Goal: Communication & Community: Answer question/provide support

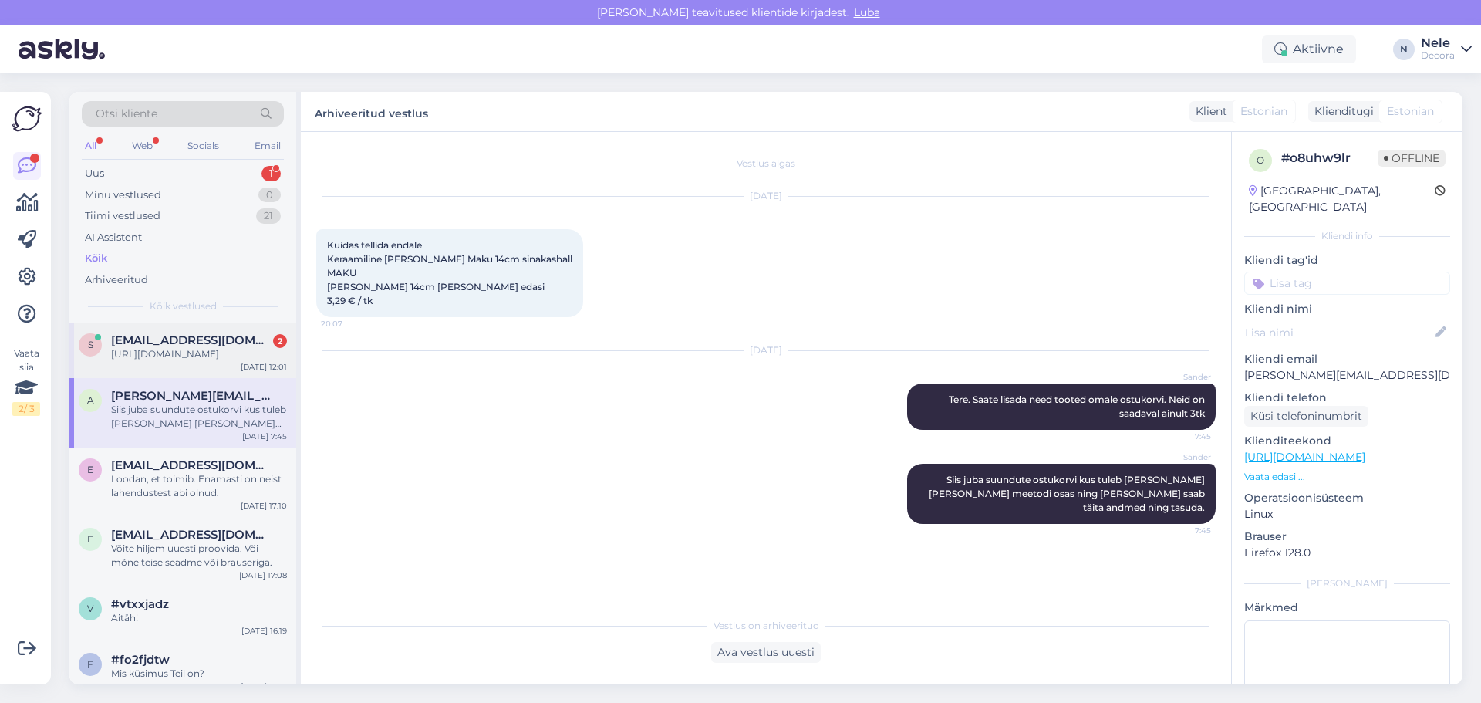
click at [137, 349] on div "[URL][DOMAIN_NAME]" at bounding box center [199, 354] width 176 height 14
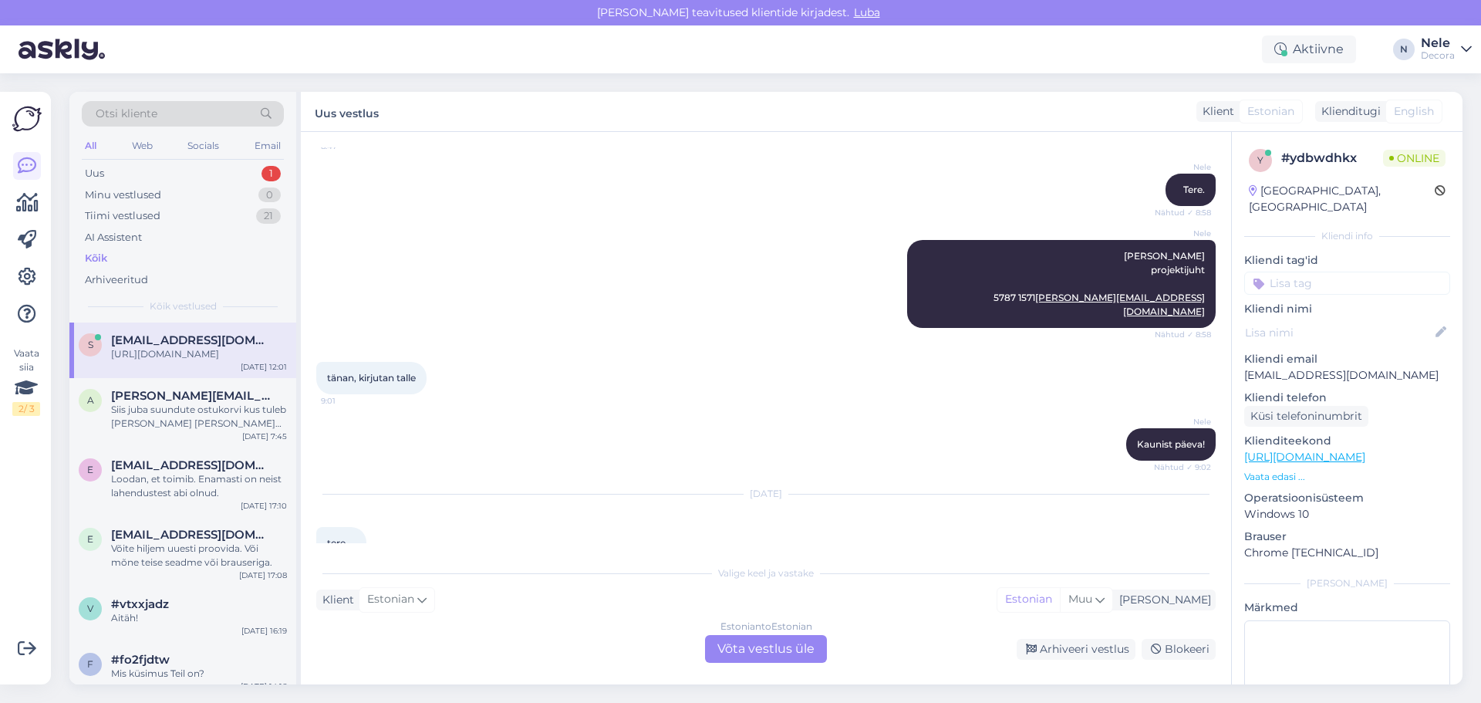
scroll to position [696, 0]
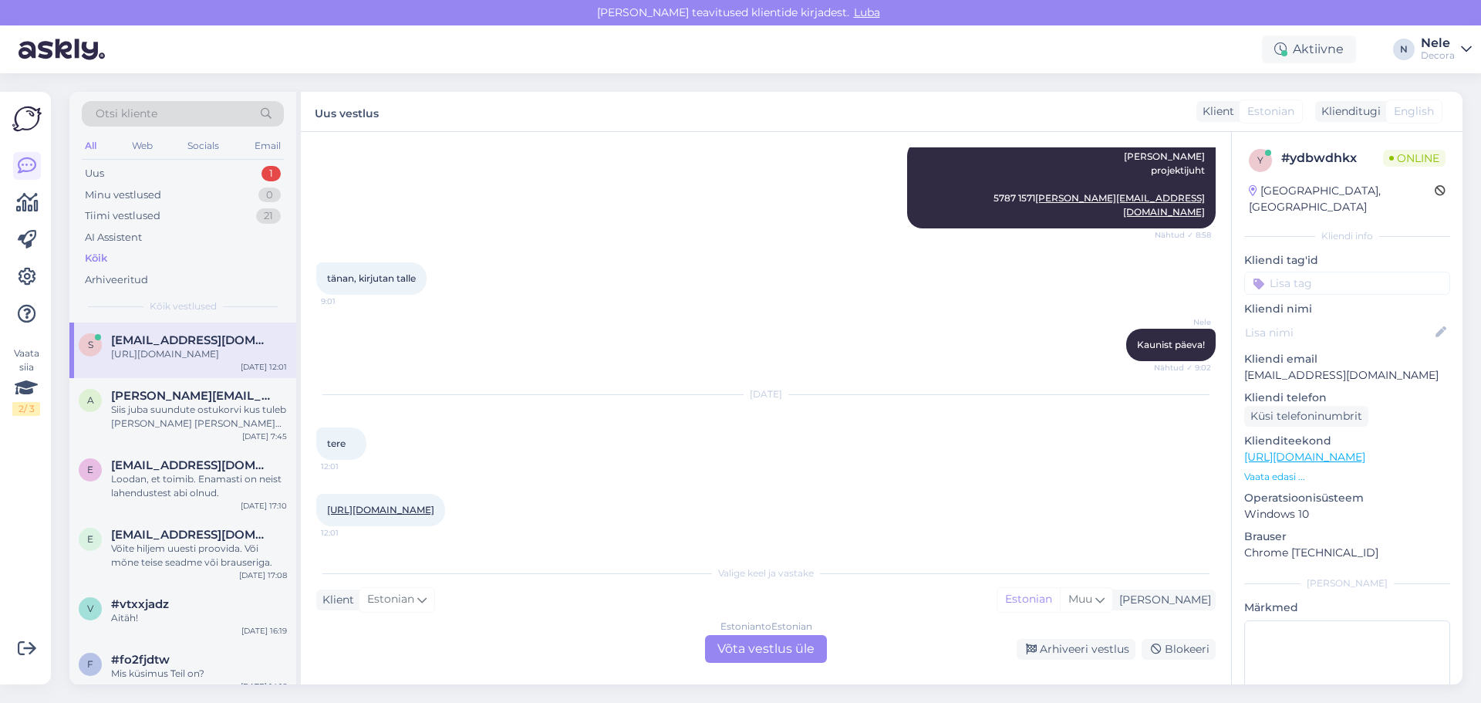
click at [743, 649] on div "Estonian to Estonian Võta vestlus üle" at bounding box center [766, 649] width 122 height 28
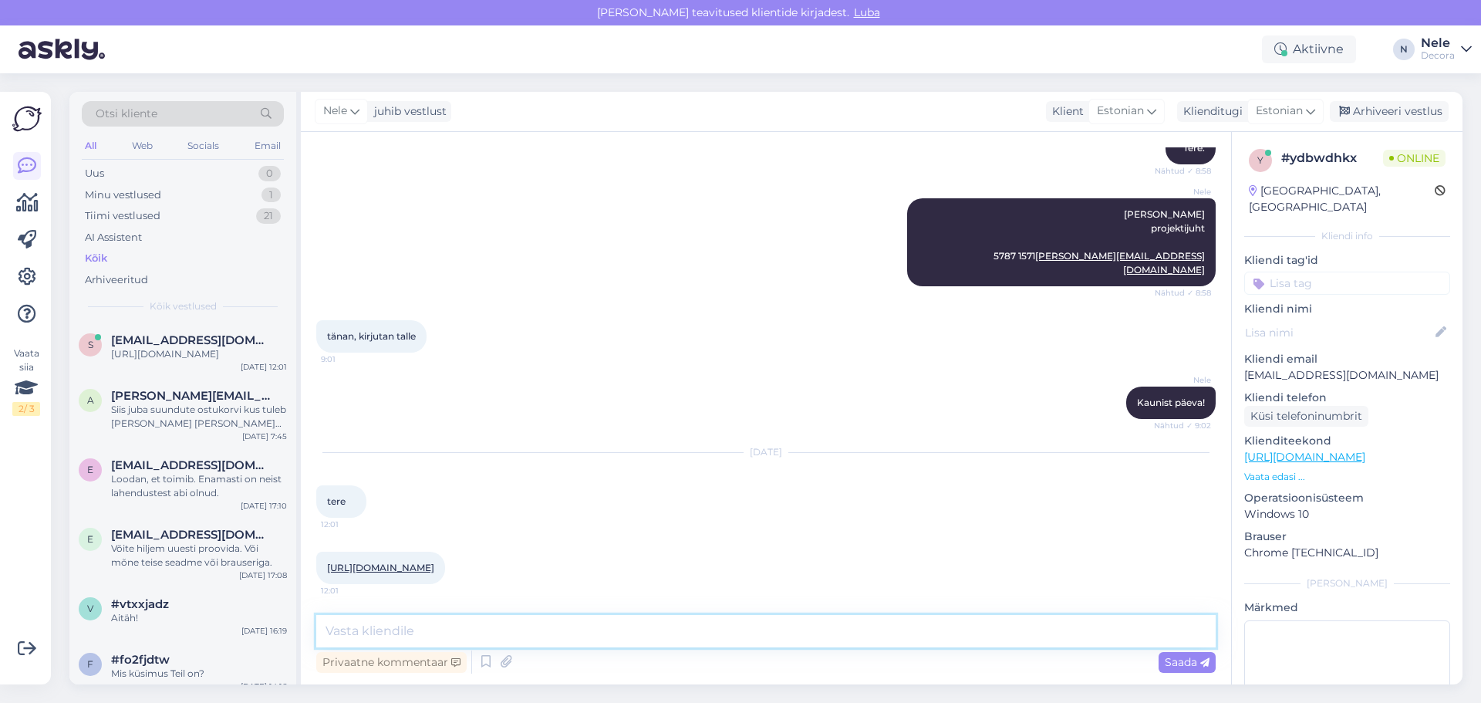
click at [386, 635] on textarea at bounding box center [765, 631] width 899 height 32
type textarea "Tere"
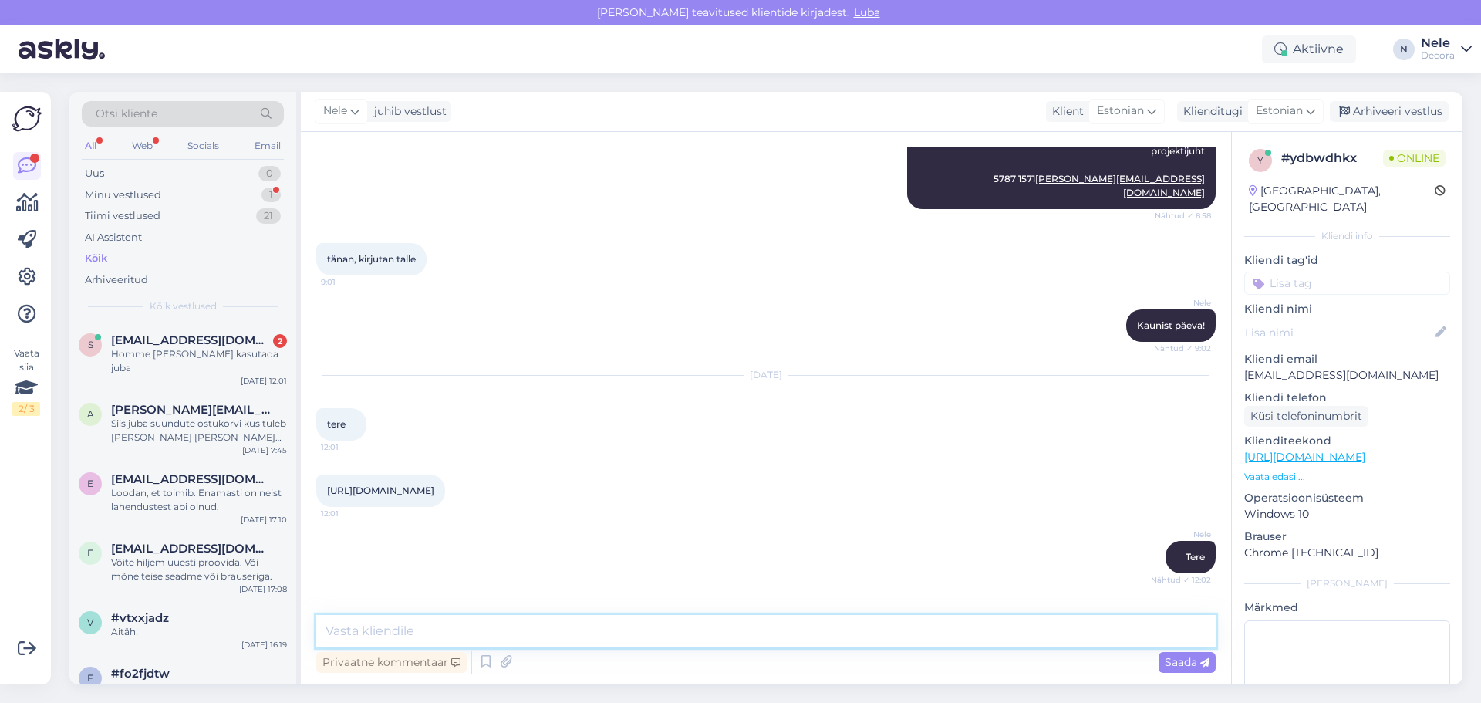
scroll to position [851, 0]
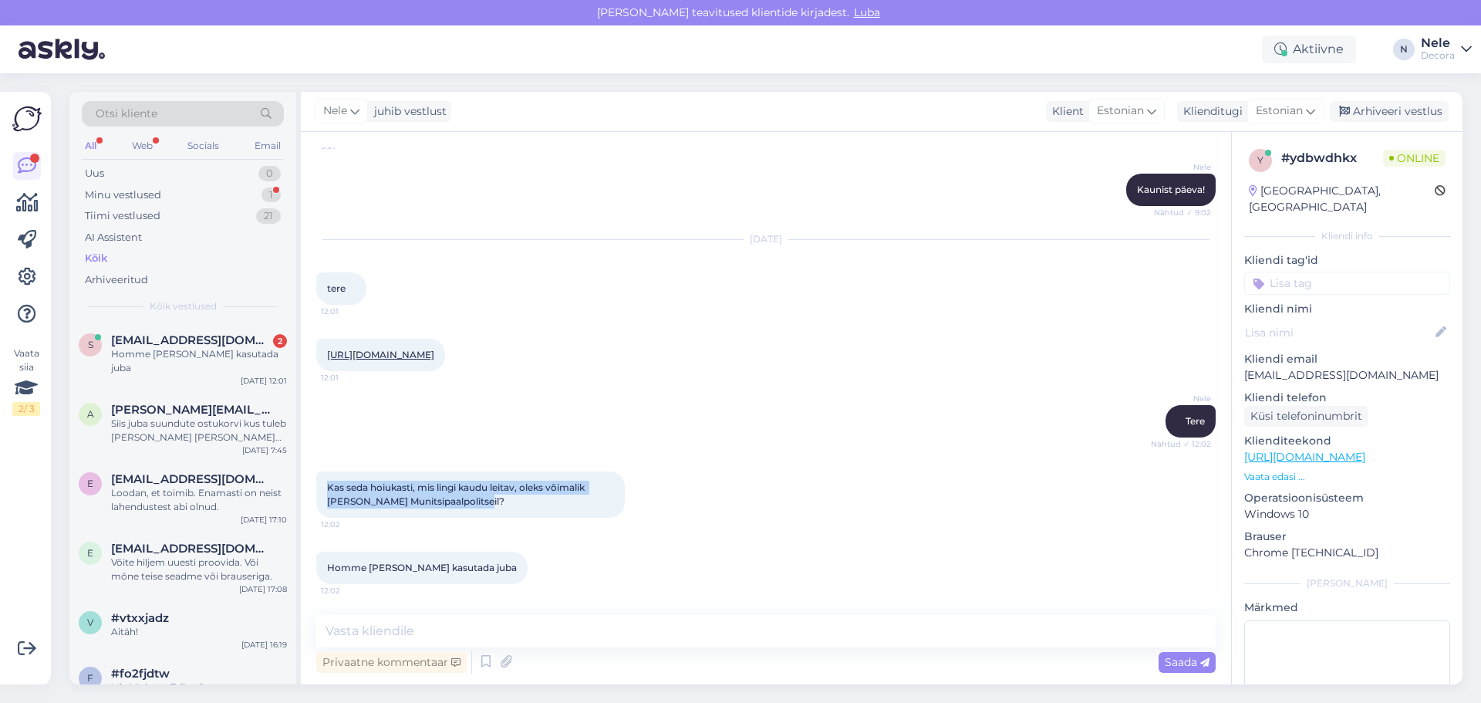
drag, startPoint x: 453, startPoint y: 498, endPoint x: 328, endPoint y: 489, distance: 125.3
click at [328, 489] on span "Kas seda hoiukasti, mis lingi kaudu leitav, oleks võimalik [PERSON_NAME] Munits…" at bounding box center [457, 493] width 260 height 25
click at [581, 563] on div "Homme oleks vaja kasutada juba 12:02" at bounding box center [765, 567] width 899 height 66
click at [434, 355] on link "[URL][DOMAIN_NAME]" at bounding box center [380, 355] width 107 height 12
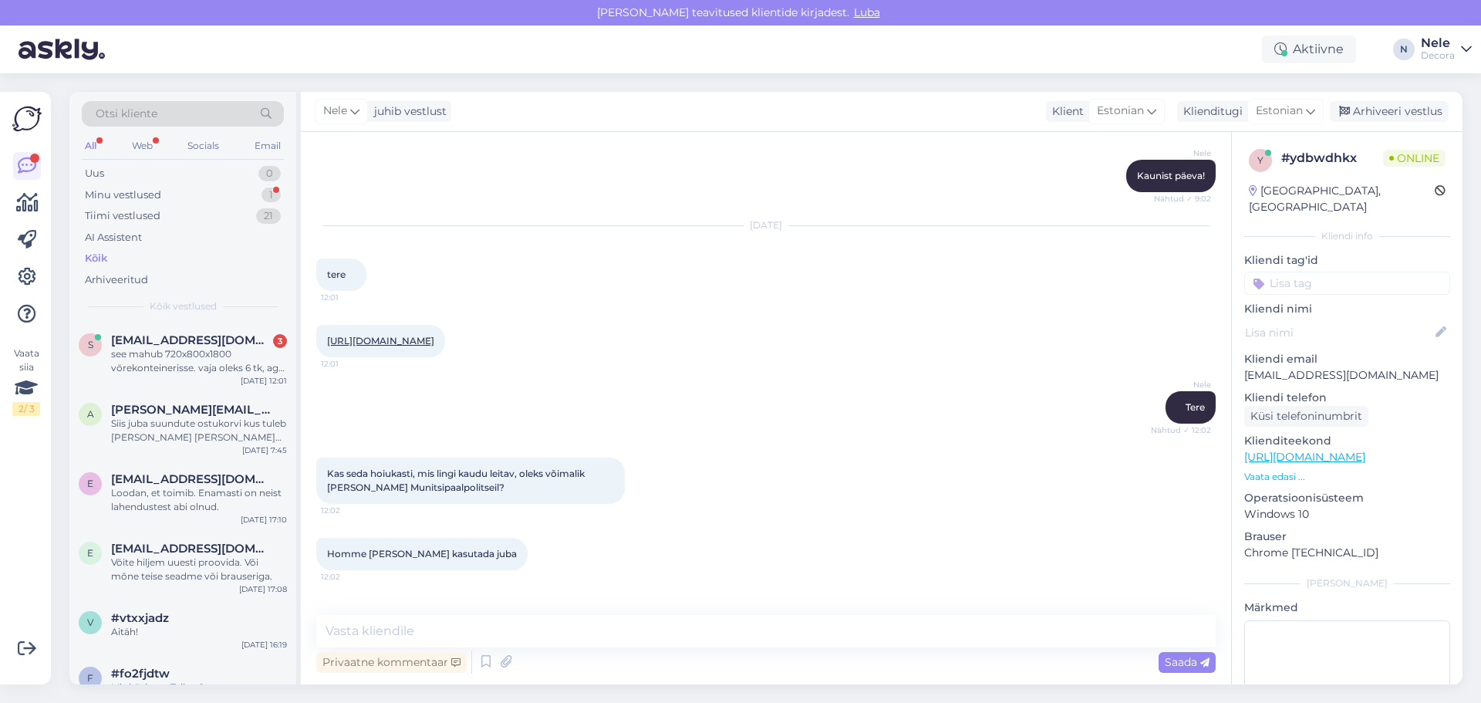
scroll to position [932, 0]
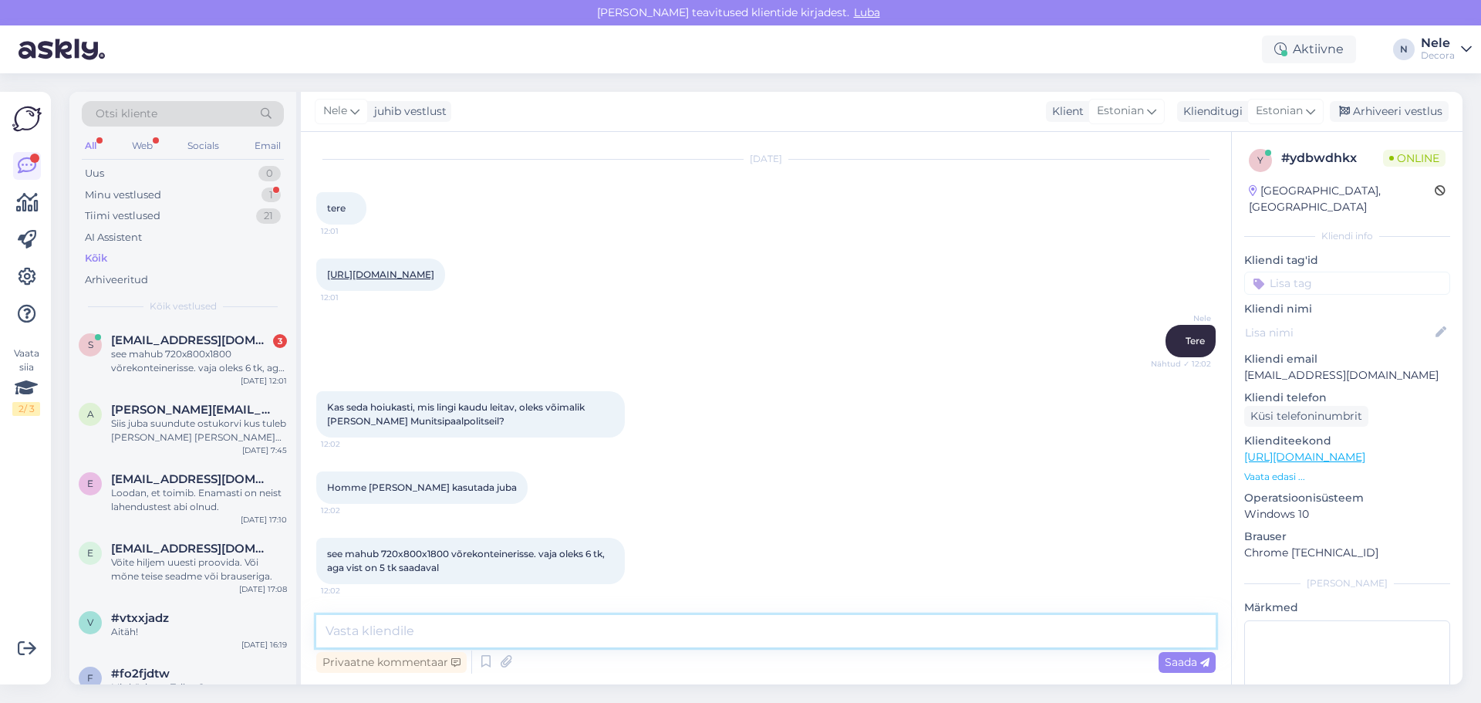
click at [410, 626] on textarea at bounding box center [765, 631] width 899 height 32
click at [382, 632] on textarea at bounding box center [765, 631] width 899 height 32
type textarea "P"
click at [434, 275] on link "[URL][DOMAIN_NAME]" at bounding box center [380, 274] width 107 height 12
click at [371, 637] on textarea at bounding box center [765, 631] width 899 height 32
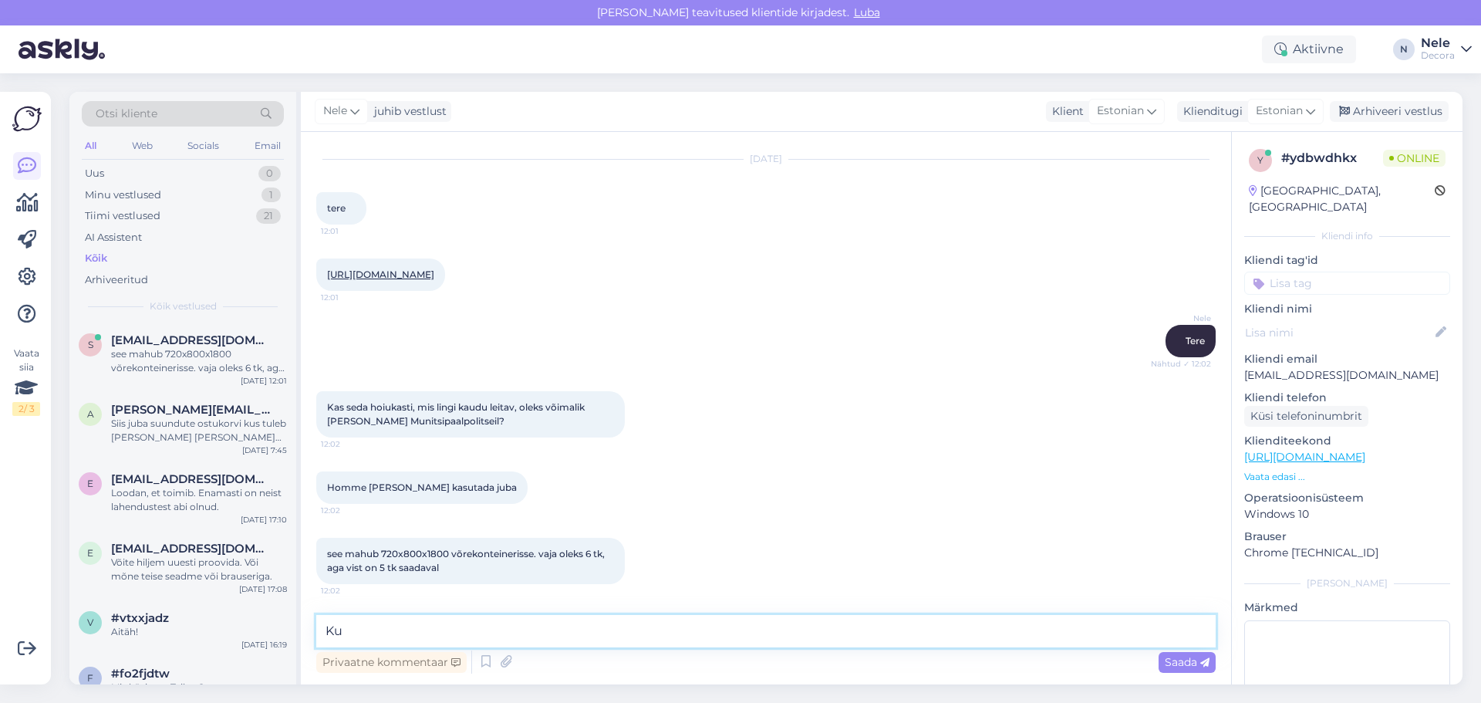
type textarea "K"
type textarea "Mis linnast me räägime?"
click at [1171, 666] on span "Saada" at bounding box center [1187, 662] width 45 height 14
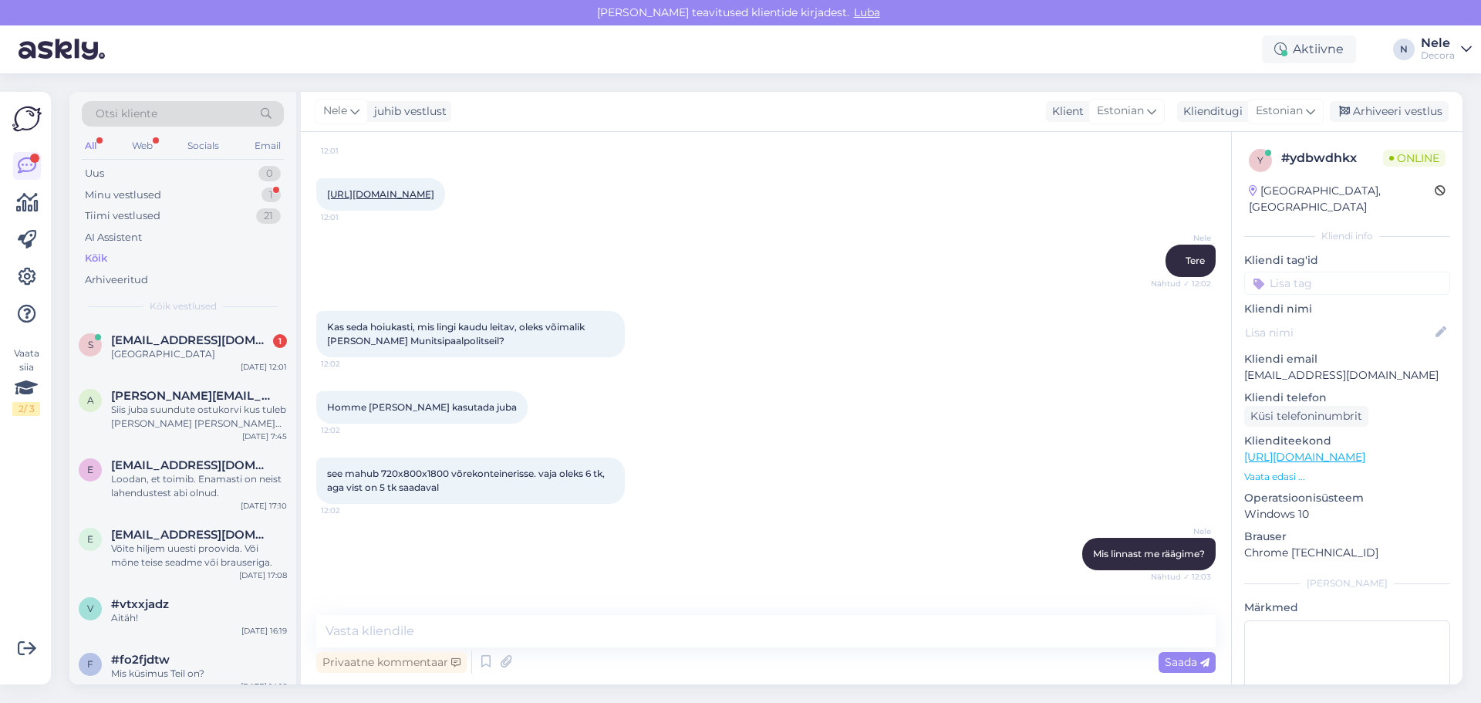
scroll to position [1064, 0]
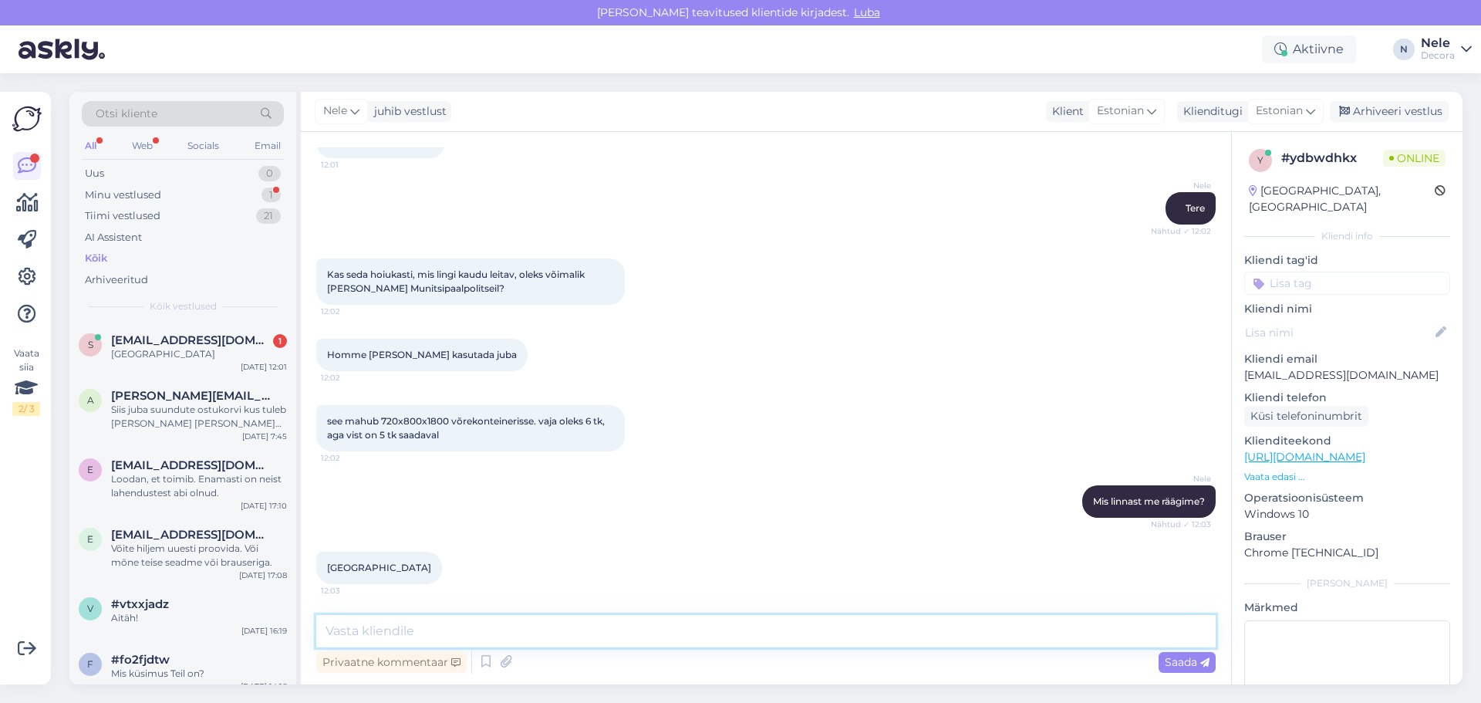
click at [414, 632] on textarea at bounding box center [765, 631] width 899 height 32
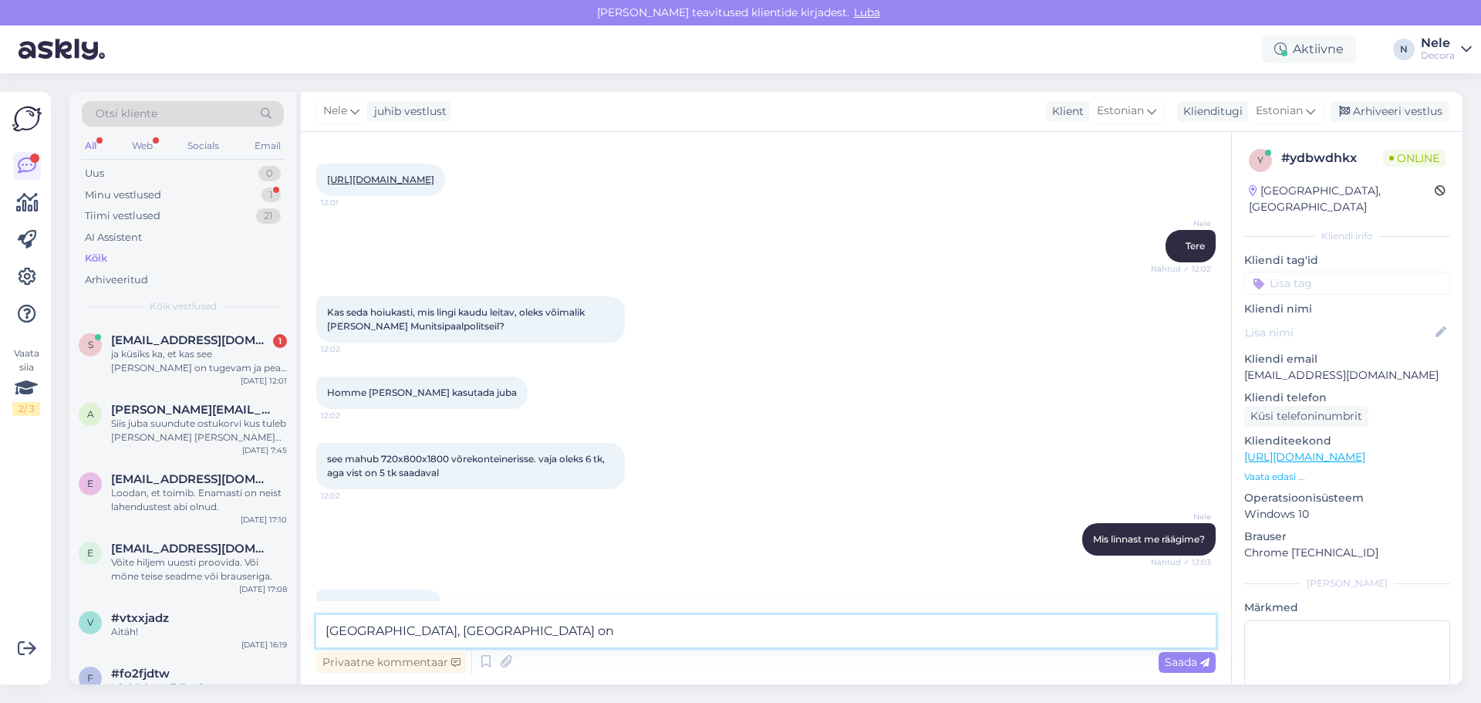
scroll to position [935, 0]
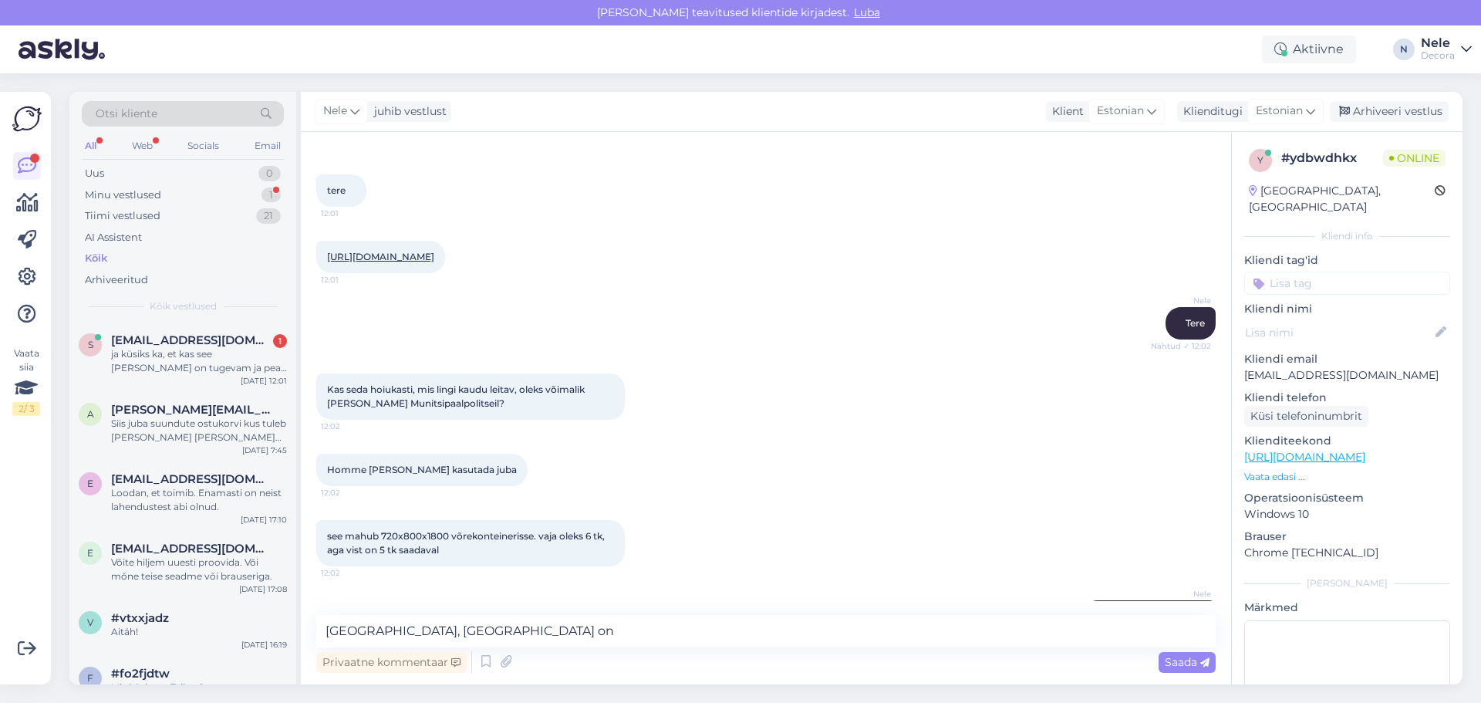
click at [434, 262] on link "[URL][DOMAIN_NAME]" at bounding box center [380, 257] width 107 height 12
click at [515, 635] on textarea "Hästi, Tallinnas on" at bounding box center [765, 631] width 899 height 32
type textarea "Hästi, [GEOGRAPHIC_DATA] on tõesti arvuti järgi 5 tk"
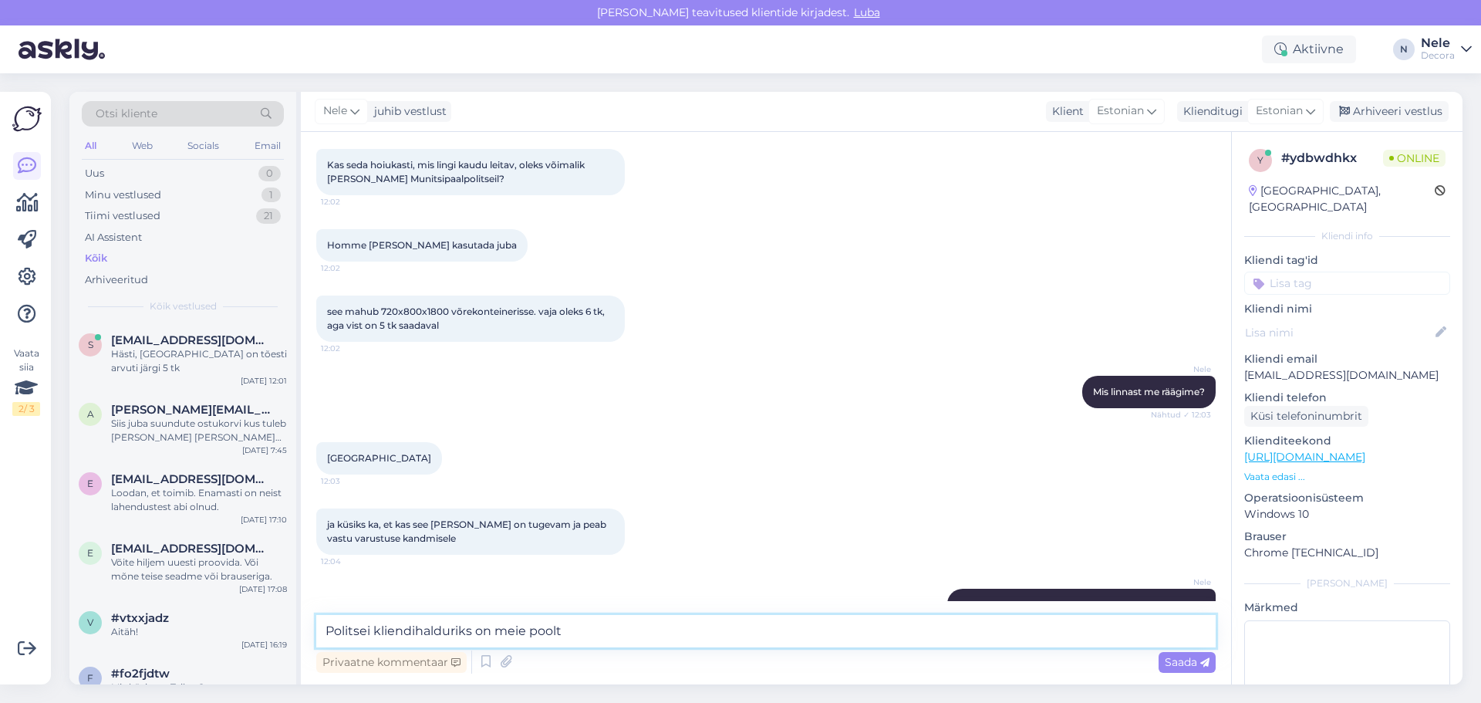
scroll to position [1134, 0]
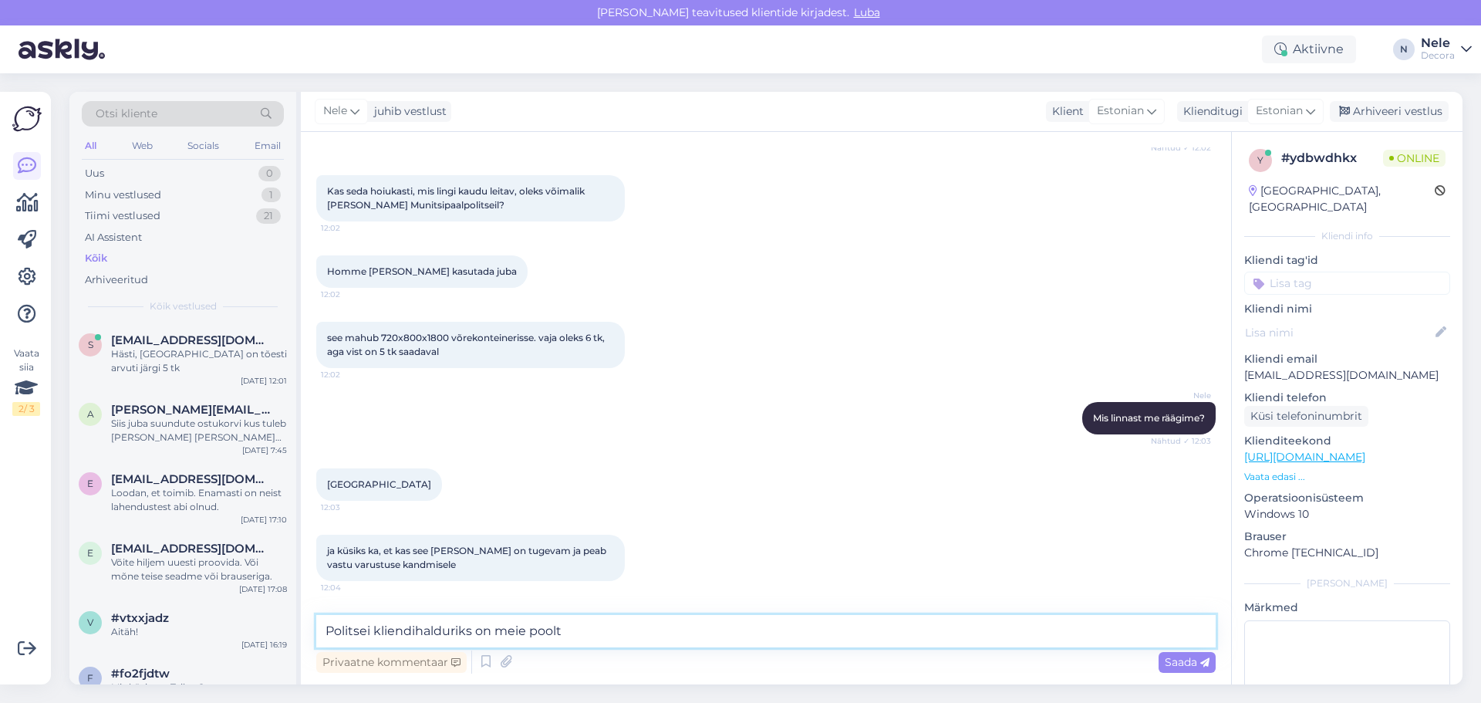
type textarea "Politsei kliendihalduriks on meie poolt"
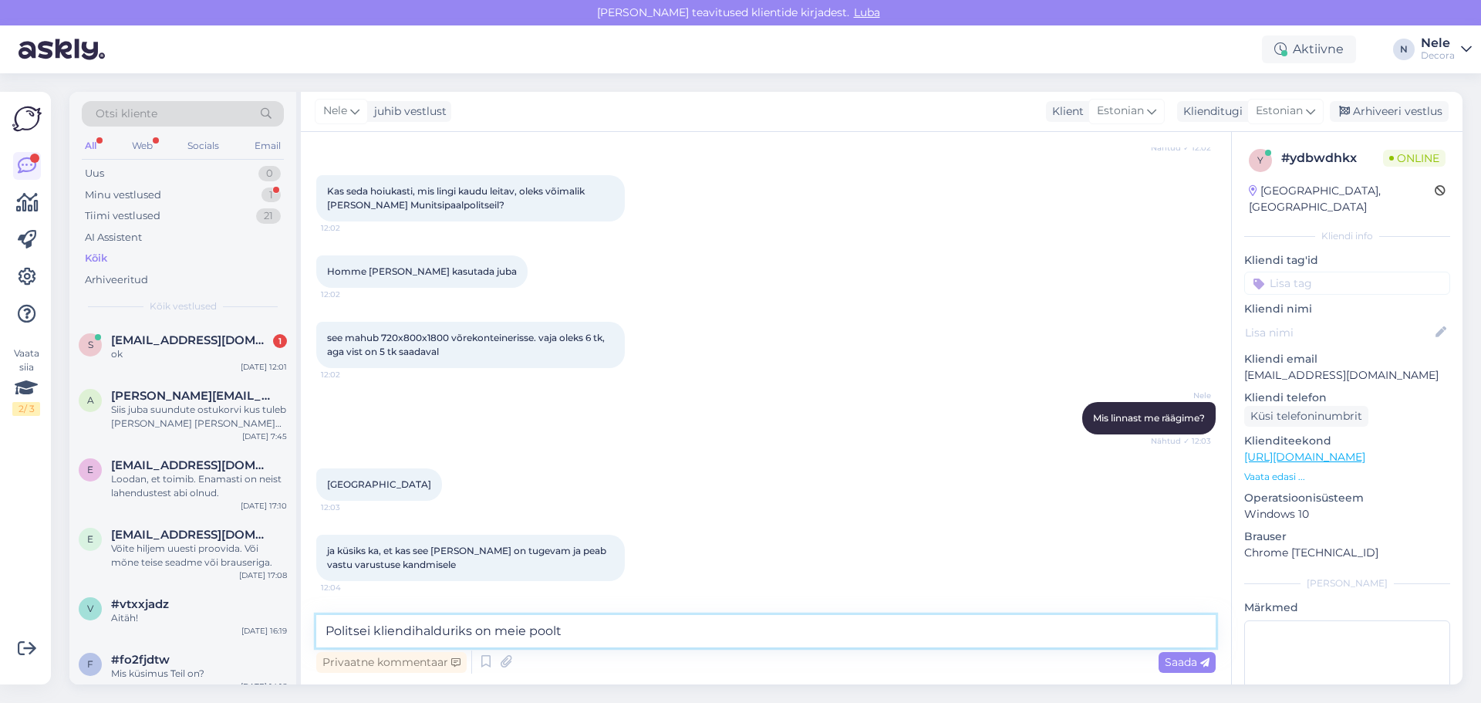
scroll to position [1343, 0]
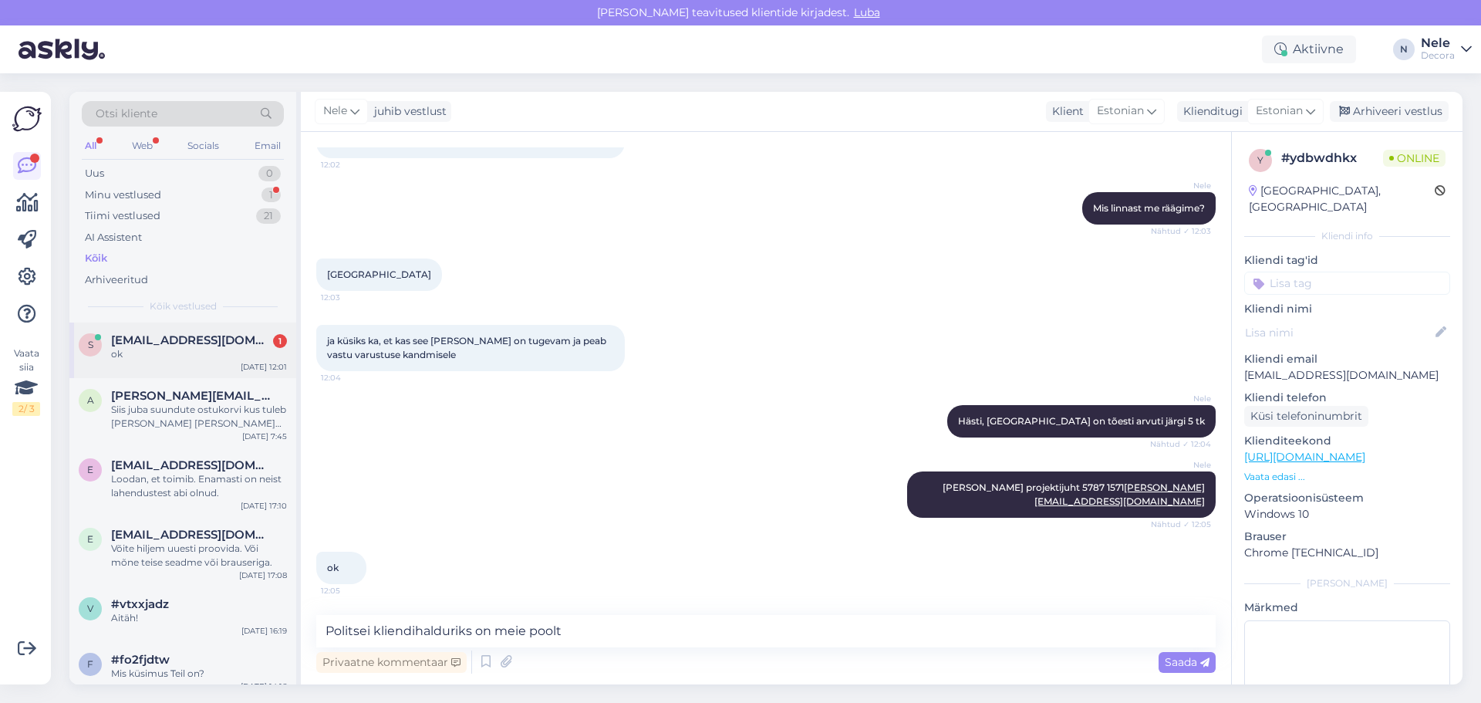
click at [137, 349] on div "ok" at bounding box center [199, 354] width 176 height 14
click at [418, 638] on textarea at bounding box center [765, 631] width 899 height 32
type textarea "Tema tegeleb Decora poolt politseiga"
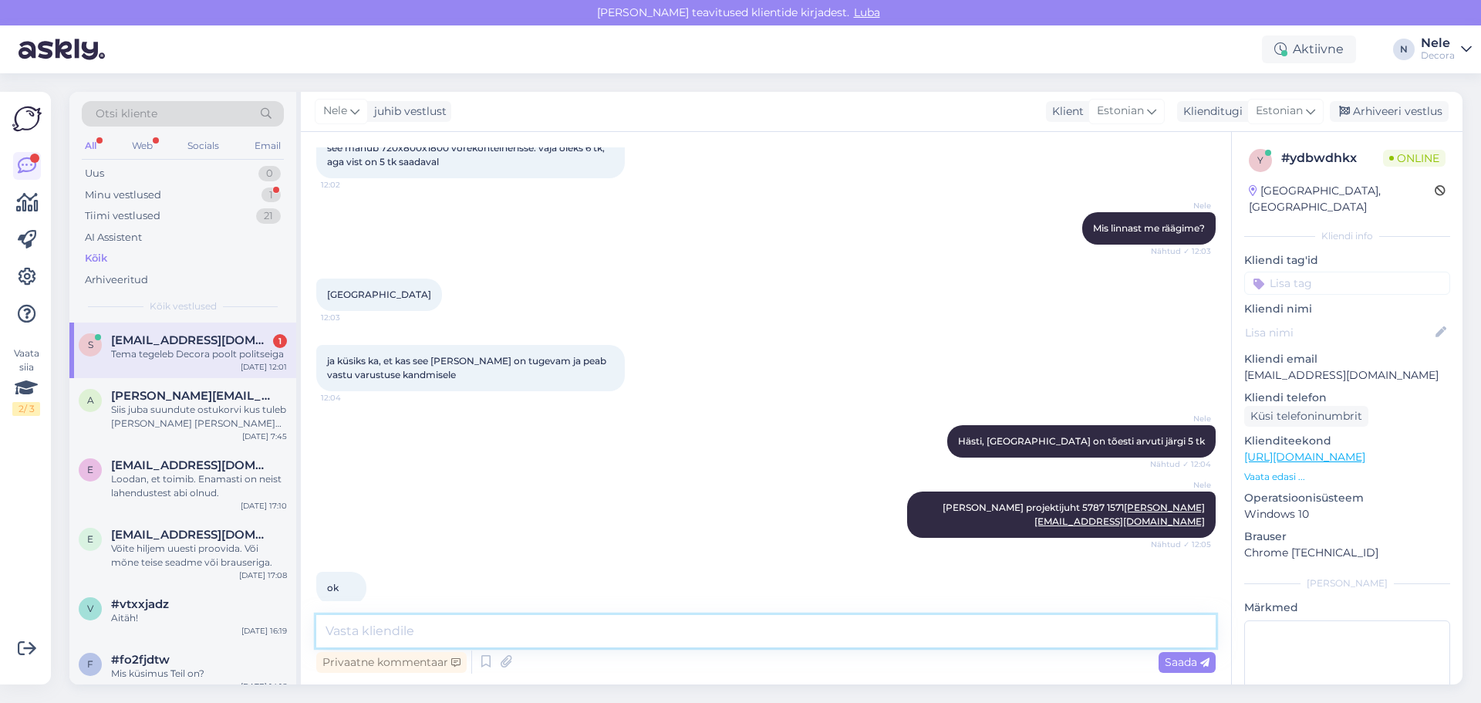
scroll to position [1256, 0]
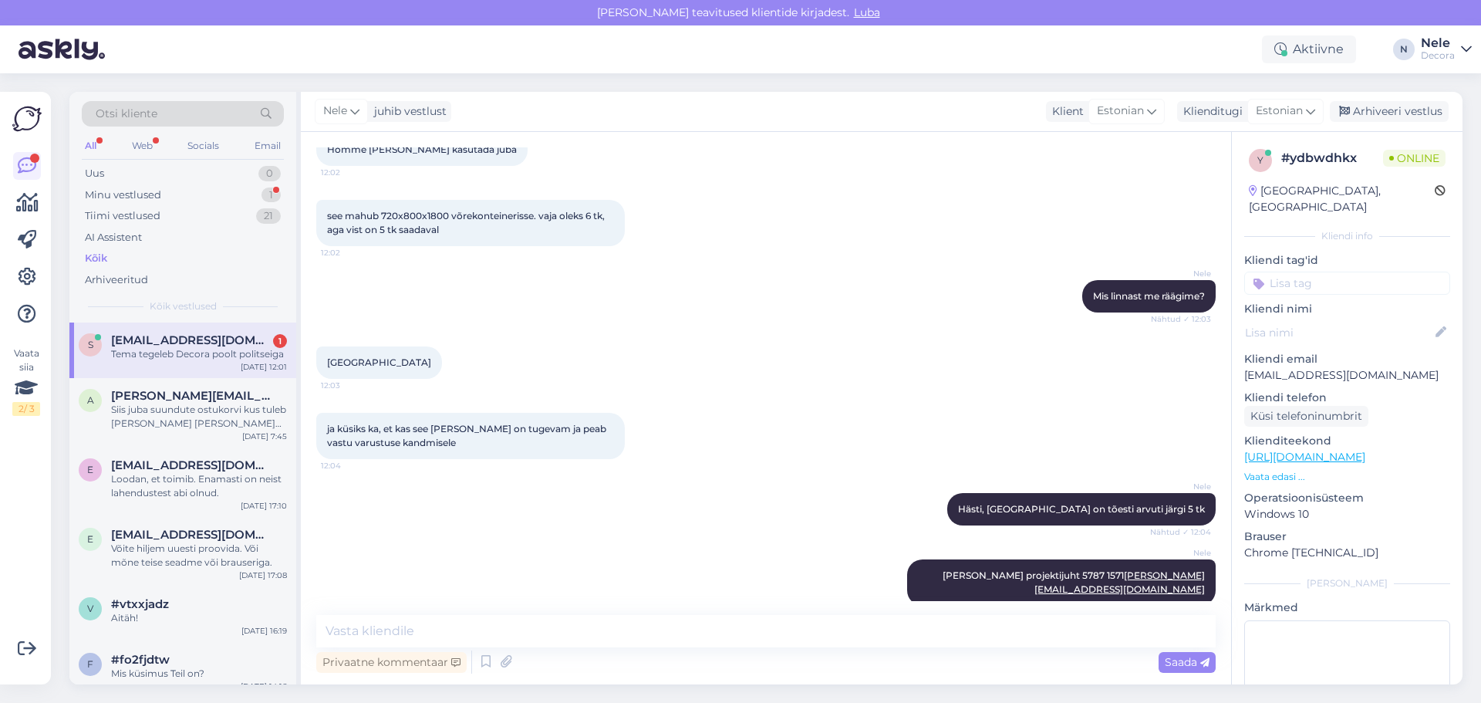
click at [176, 341] on span "[EMAIL_ADDRESS][DOMAIN_NAME]" at bounding box center [191, 340] width 160 height 14
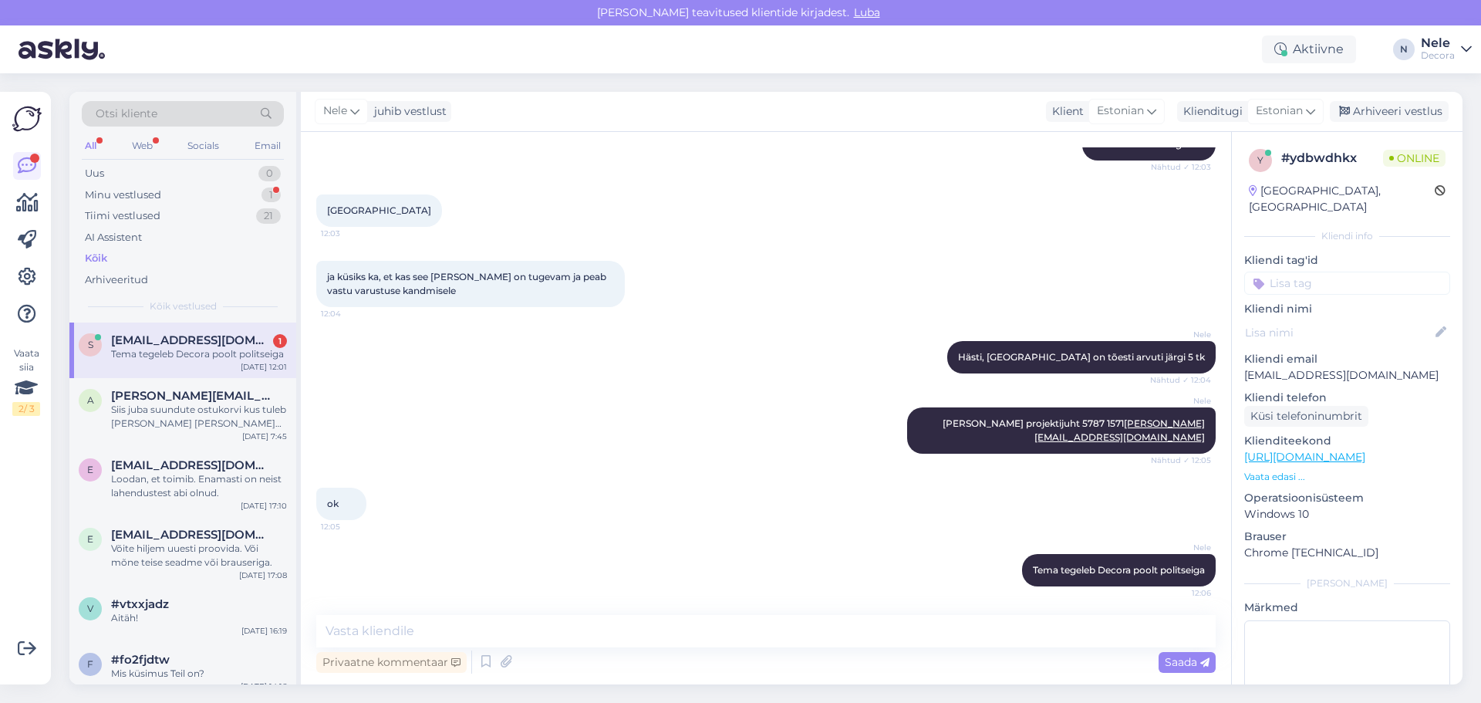
scroll to position [1410, 0]
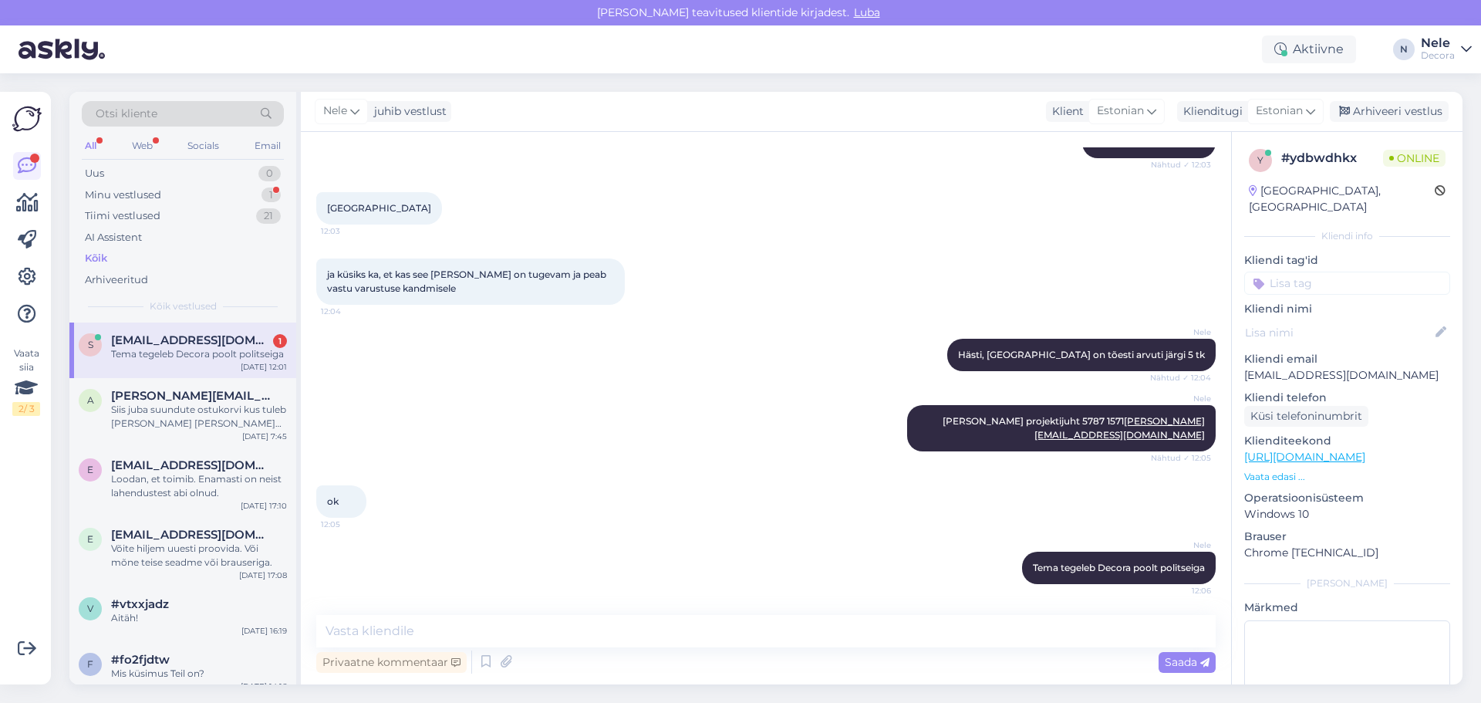
click at [210, 343] on span "[EMAIL_ADDRESS][DOMAIN_NAME]" at bounding box center [191, 340] width 160 height 14
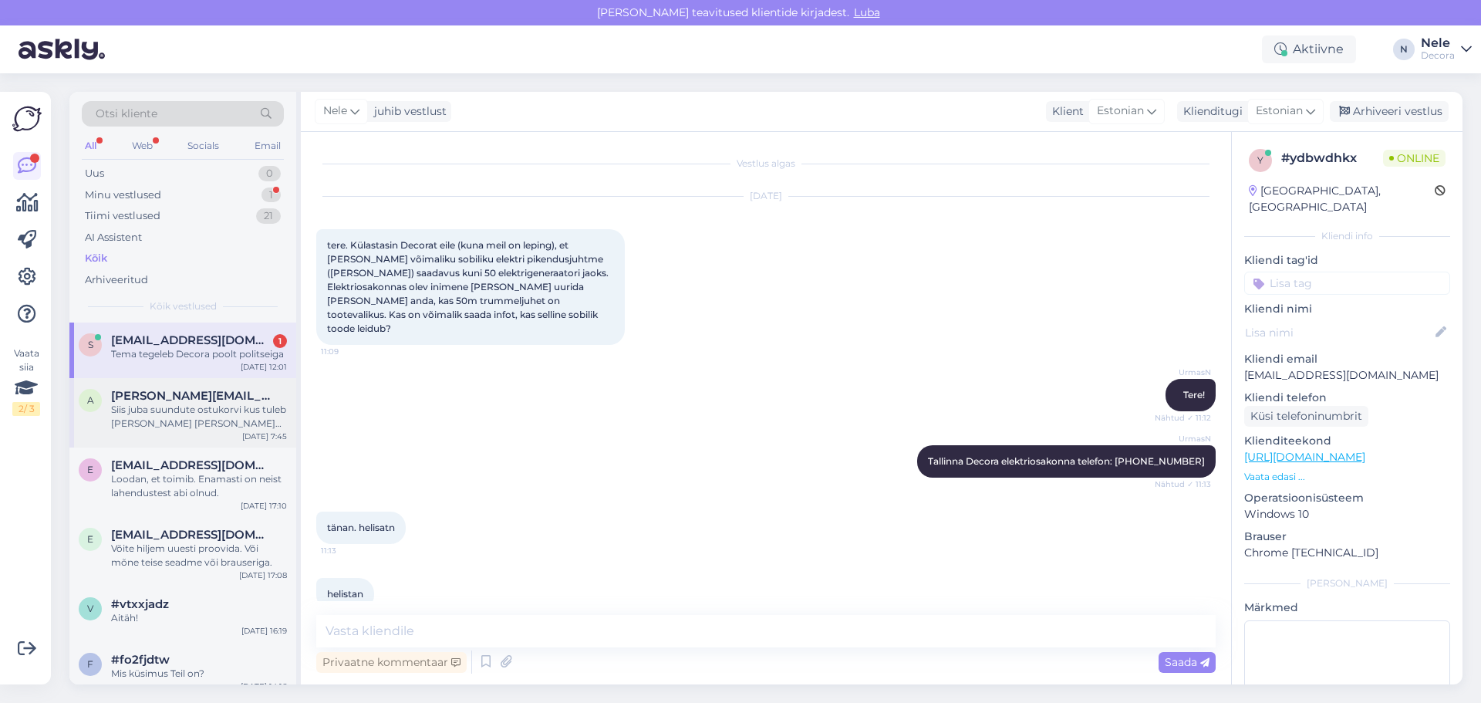
click at [187, 408] on div "Siis juba suundute ostukorvi kus tuleb [PERSON_NAME] [PERSON_NAME] meetodi osas…" at bounding box center [199, 417] width 176 height 28
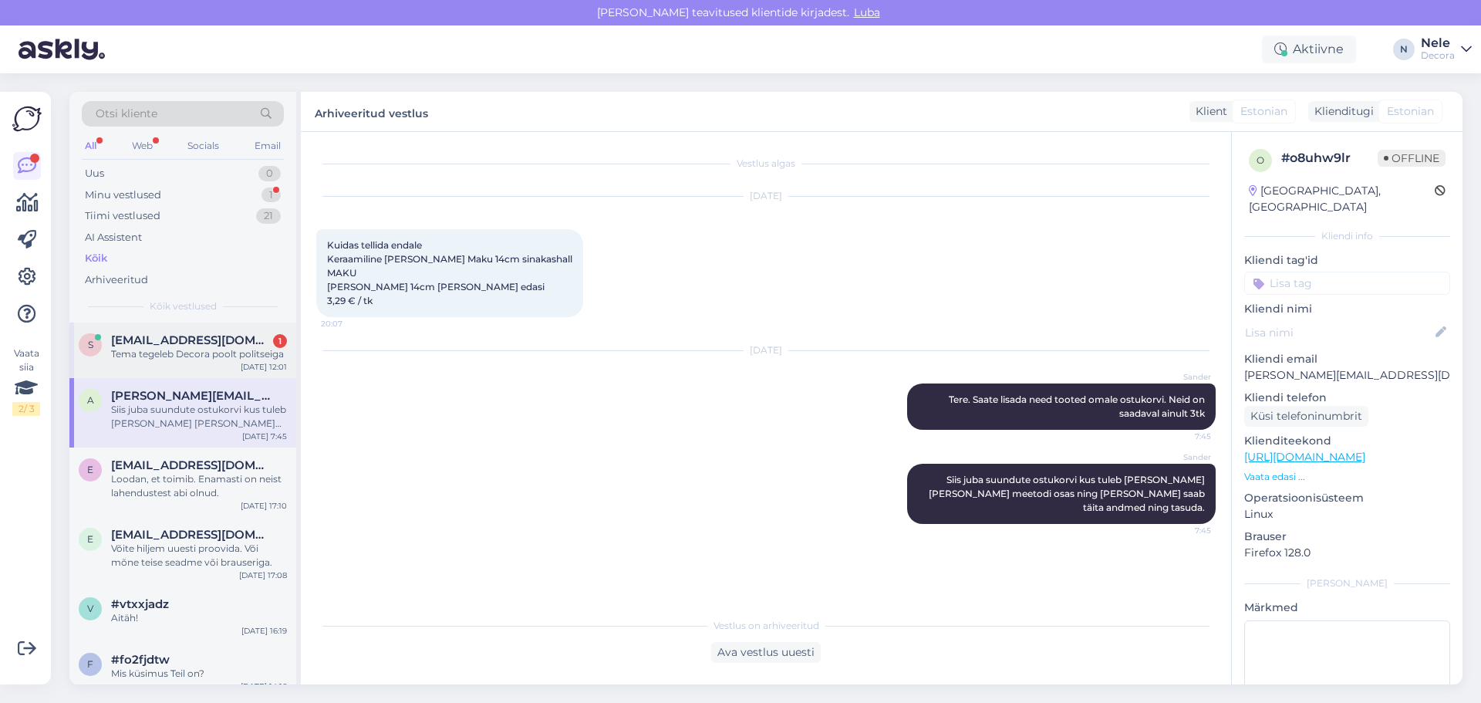
click at [186, 349] on div "Tema tegeleb Decora poolt politseiga" at bounding box center [199, 354] width 176 height 14
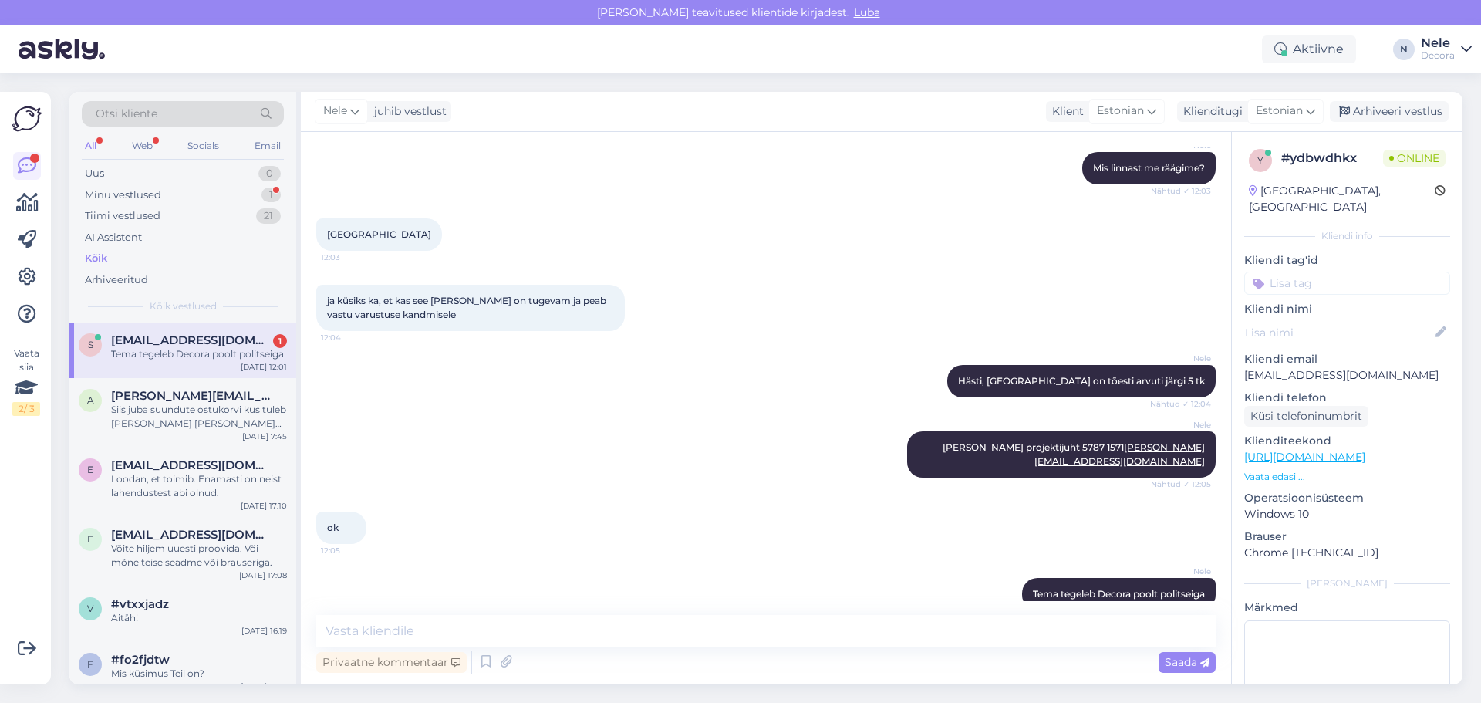
scroll to position [1410, 0]
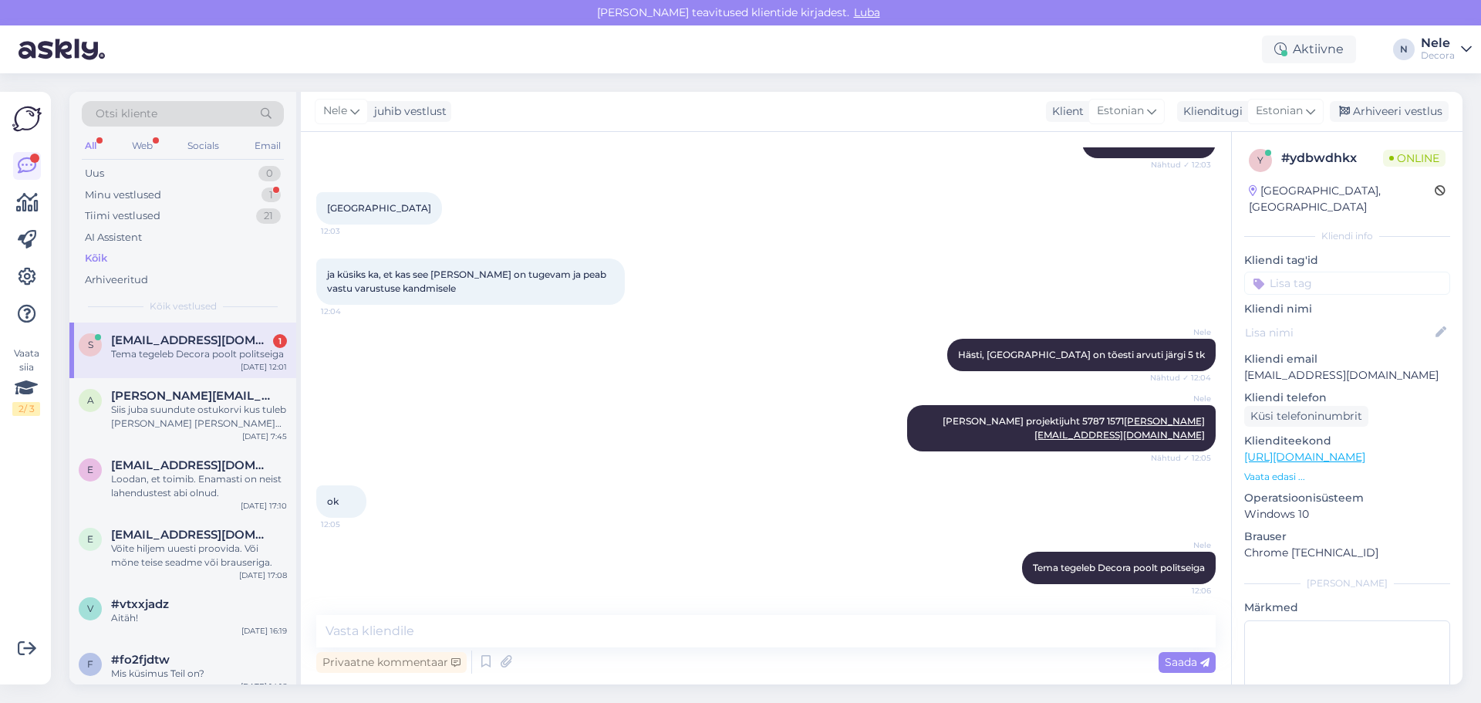
click at [1365, 450] on link "[URL][DOMAIN_NAME]" at bounding box center [1304, 457] width 121 height 14
click at [153, 414] on div "Siis juba suundute ostukorvi kus tuleb [PERSON_NAME] [PERSON_NAME] meetodi osas…" at bounding box center [199, 417] width 176 height 28
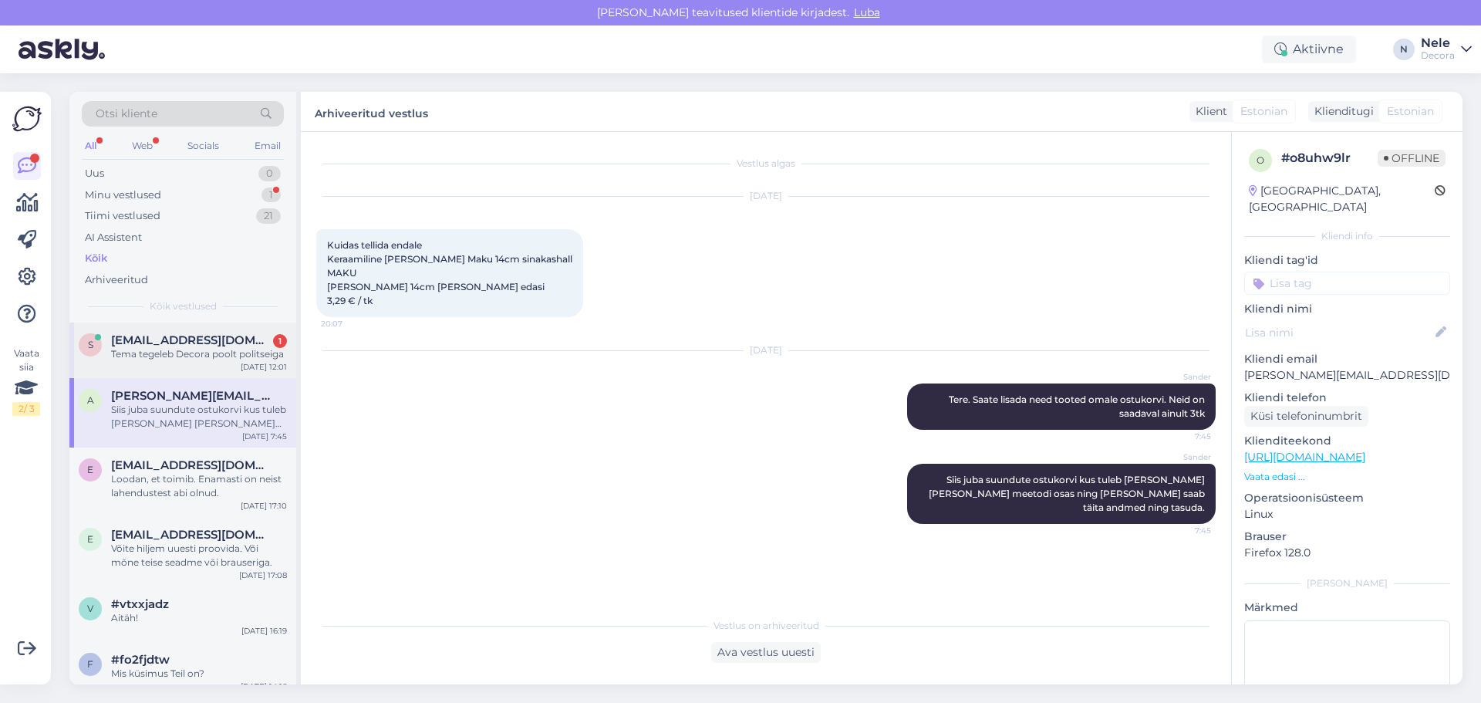
click at [153, 352] on div "Tema tegeleb Decora poolt politseiga" at bounding box center [199, 354] width 176 height 14
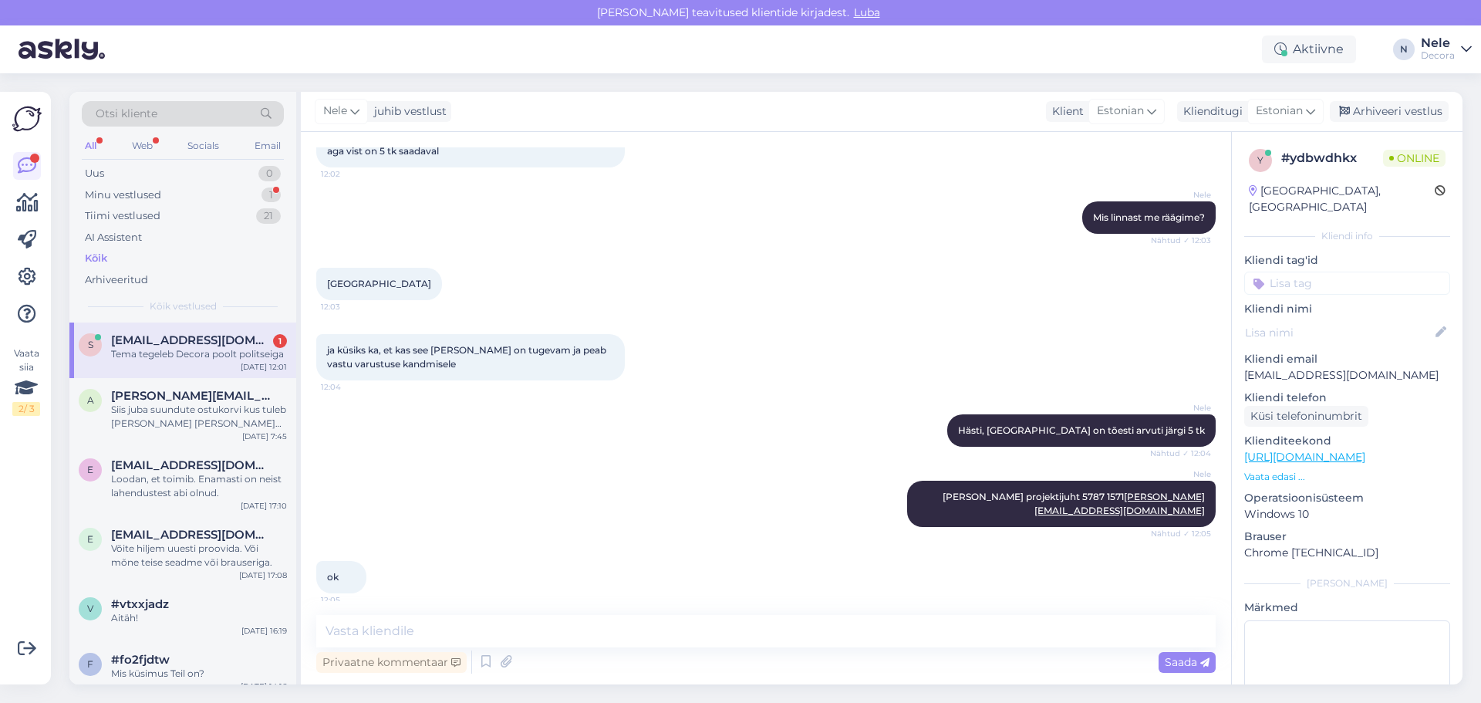
scroll to position [1410, 0]
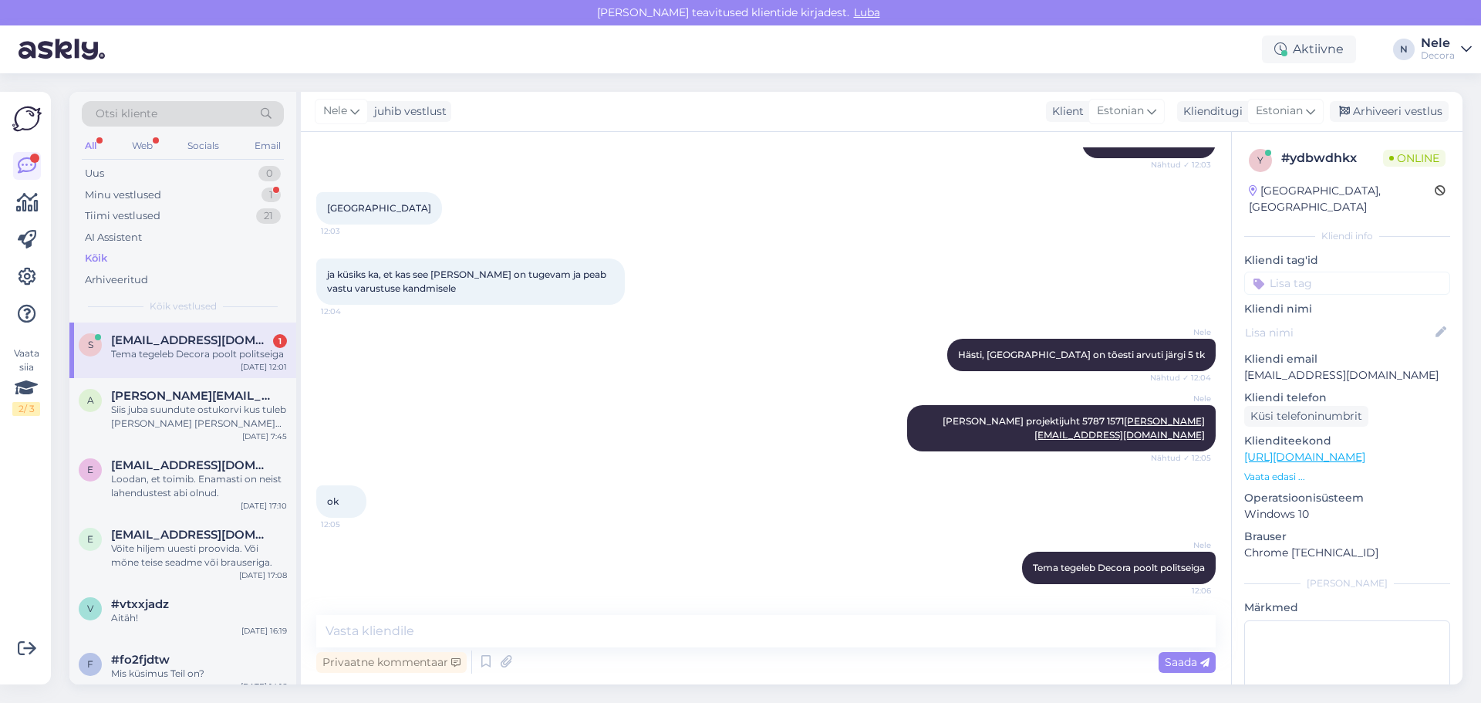
click at [143, 348] on div "Tema tegeleb Decora poolt politseiga" at bounding box center [199, 354] width 176 height 14
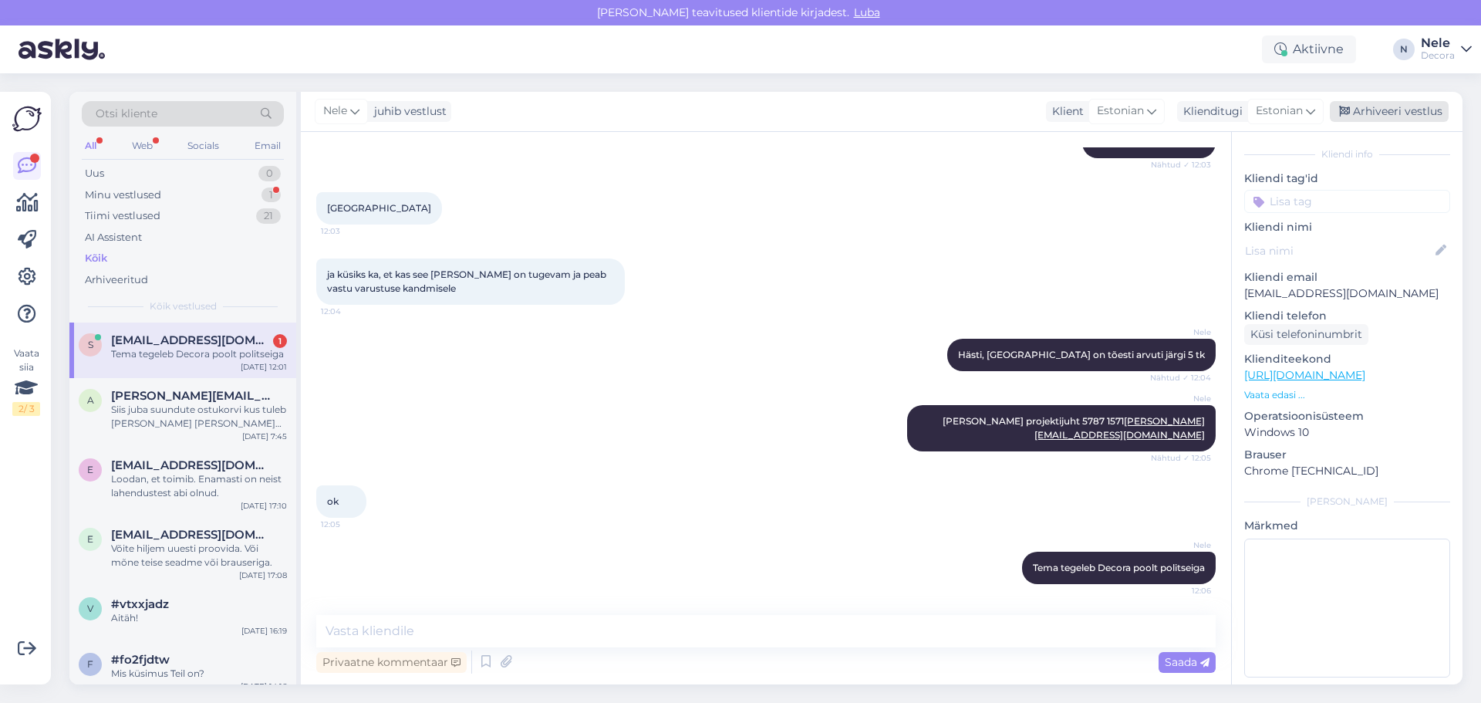
click at [1376, 103] on div "Arhiveeri vestlus" at bounding box center [1389, 111] width 119 height 21
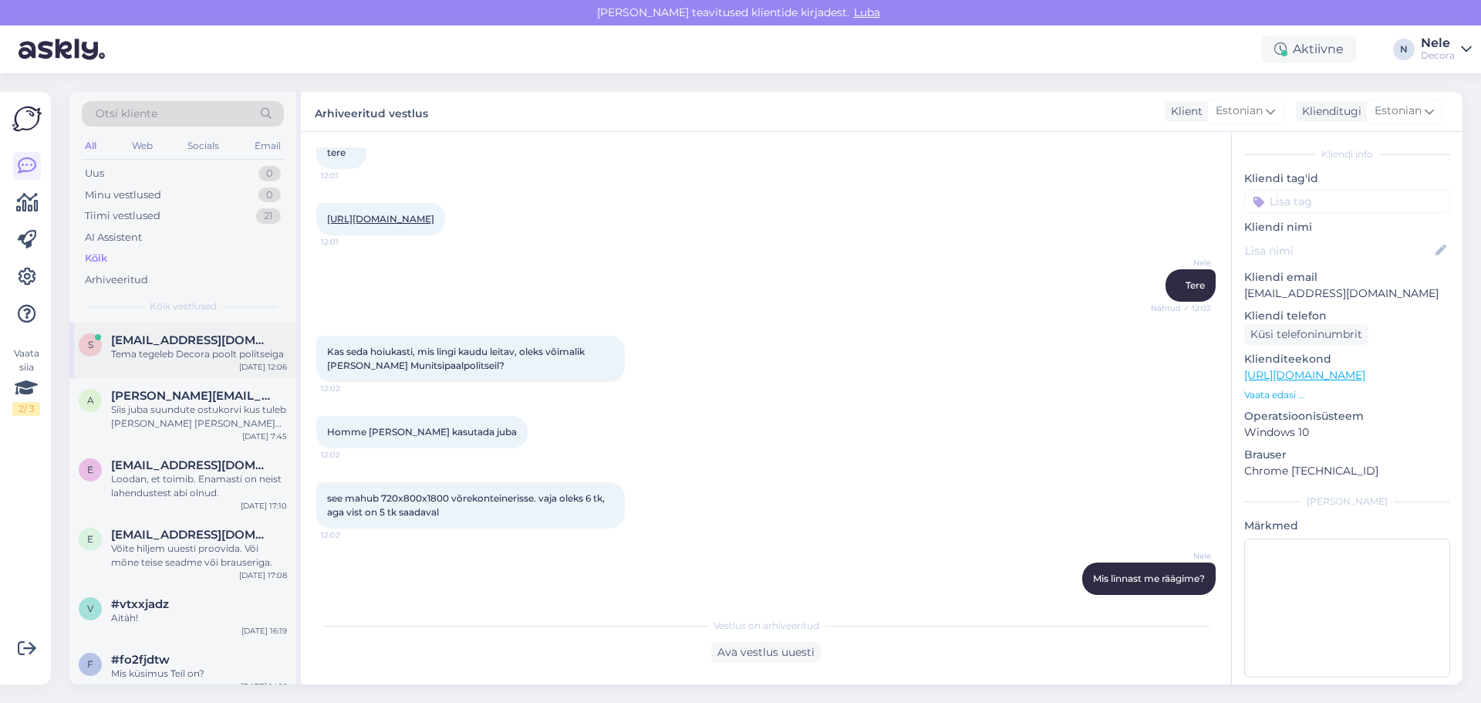
scroll to position [952, 0]
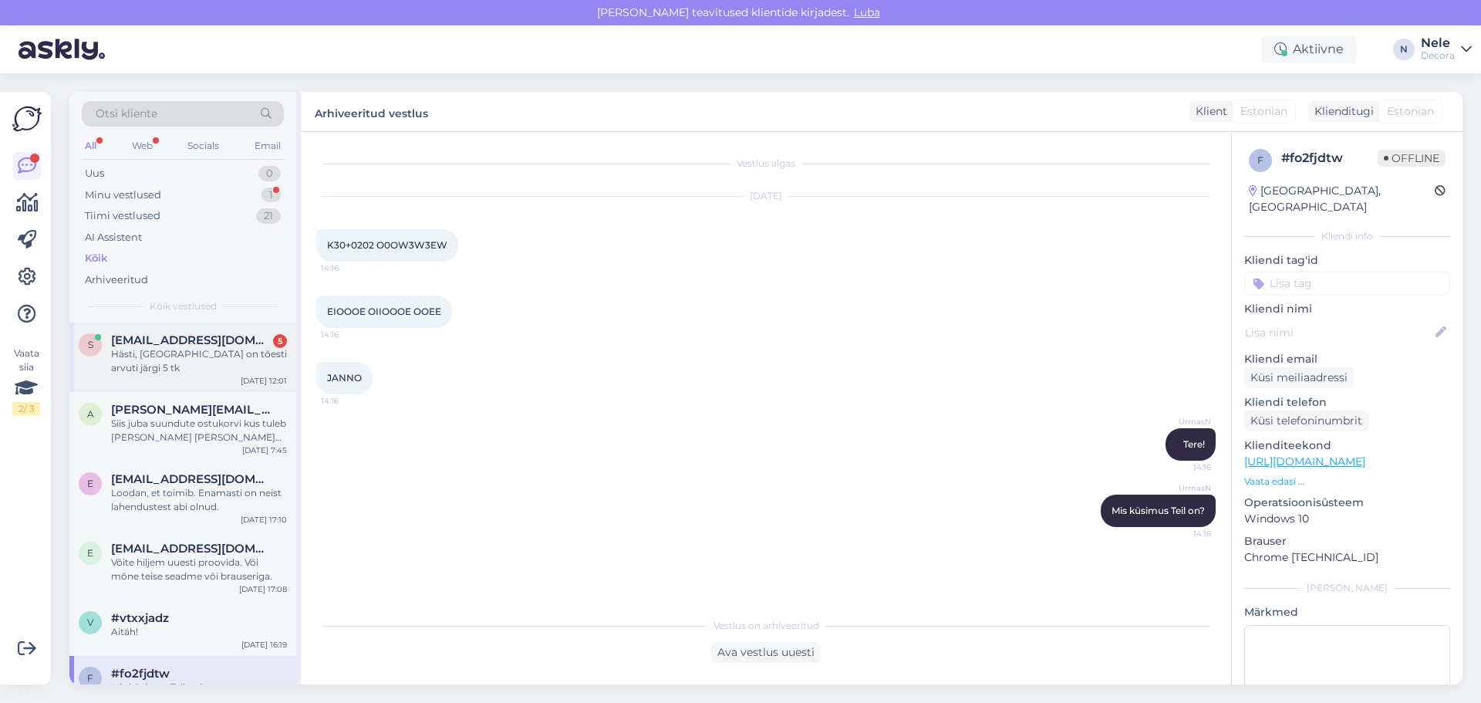
click at [173, 351] on div "Hästi, [GEOGRAPHIC_DATA] on tõesti arvuti järgi 5 tk" at bounding box center [199, 361] width 176 height 28
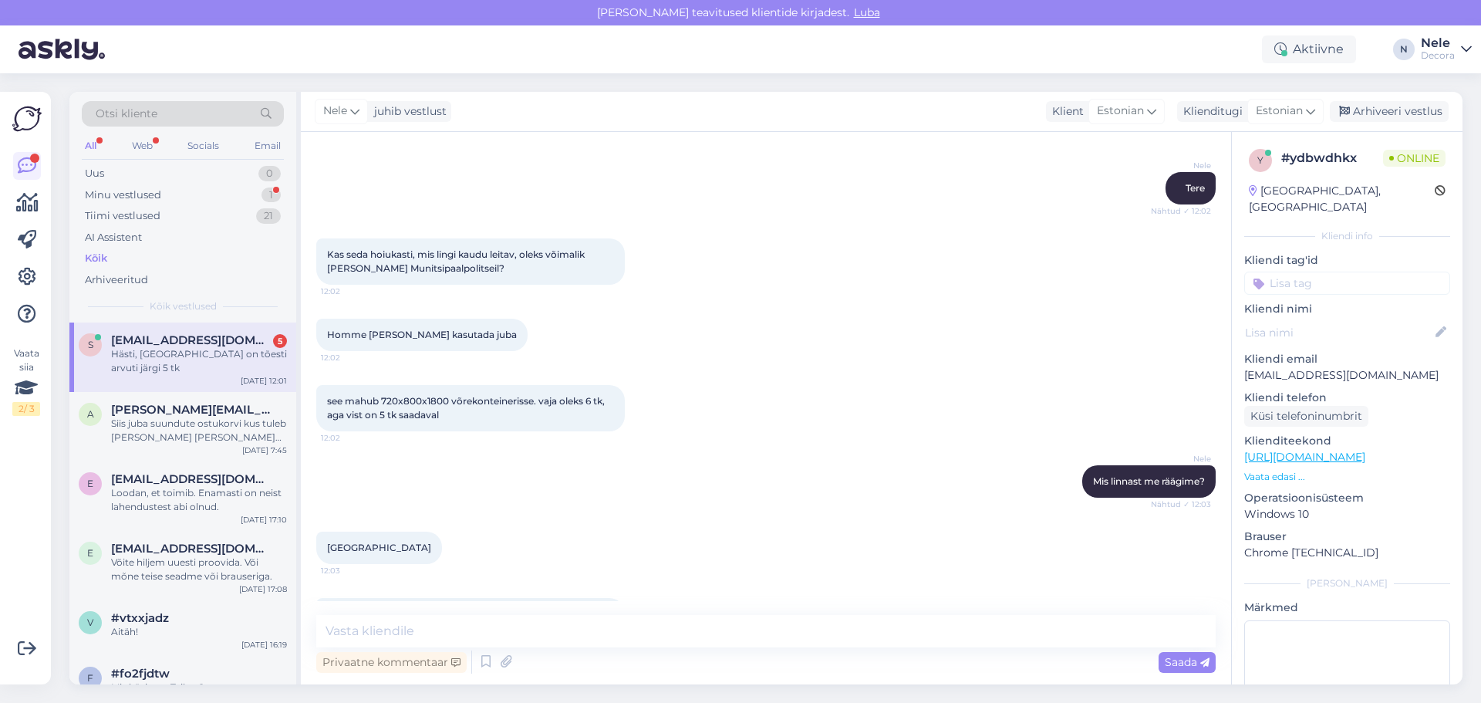
scroll to position [1211, 0]
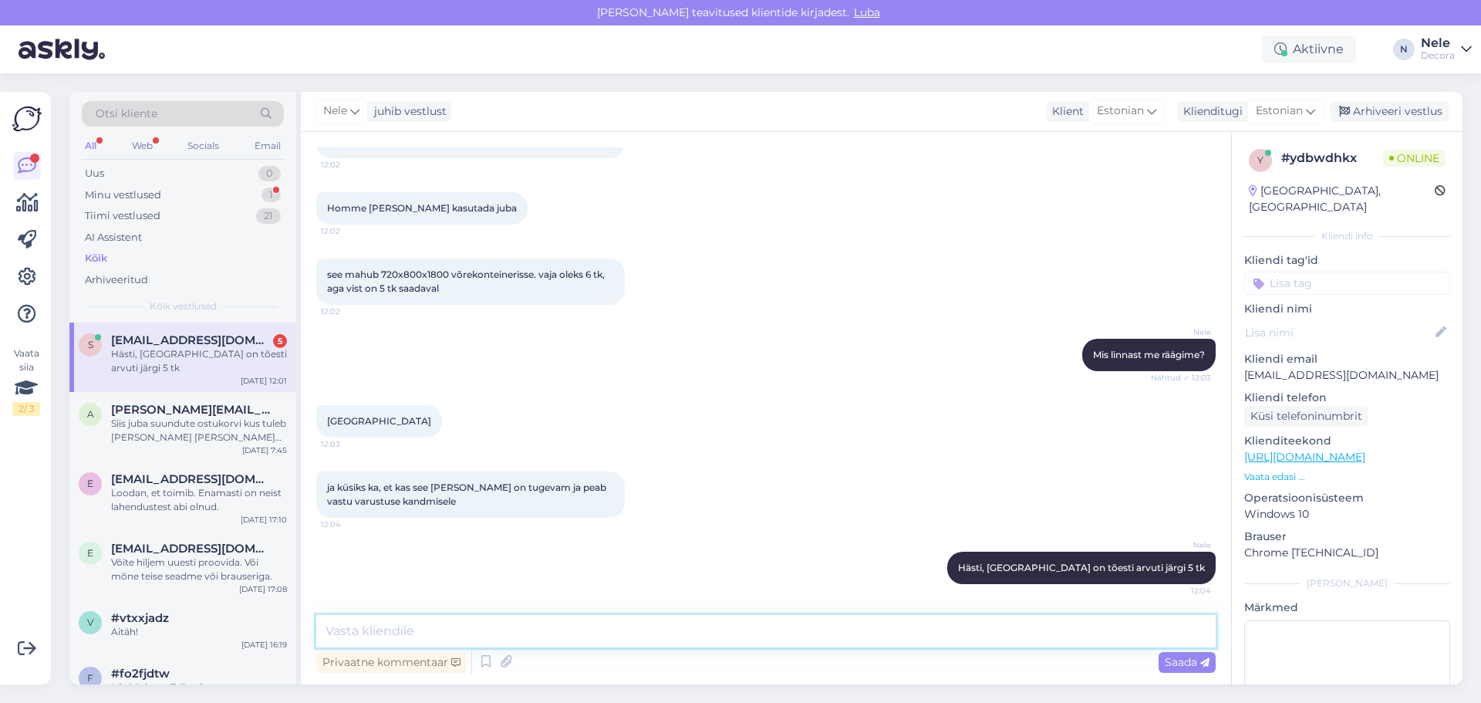
click at [406, 636] on textarea at bounding box center [765, 631] width 899 height 32
paste textarea "[PERSON_NAME] projektijuht 5787 1571 [PERSON_NAME][EMAIL_ADDRESS][DOMAIN_NAME]"
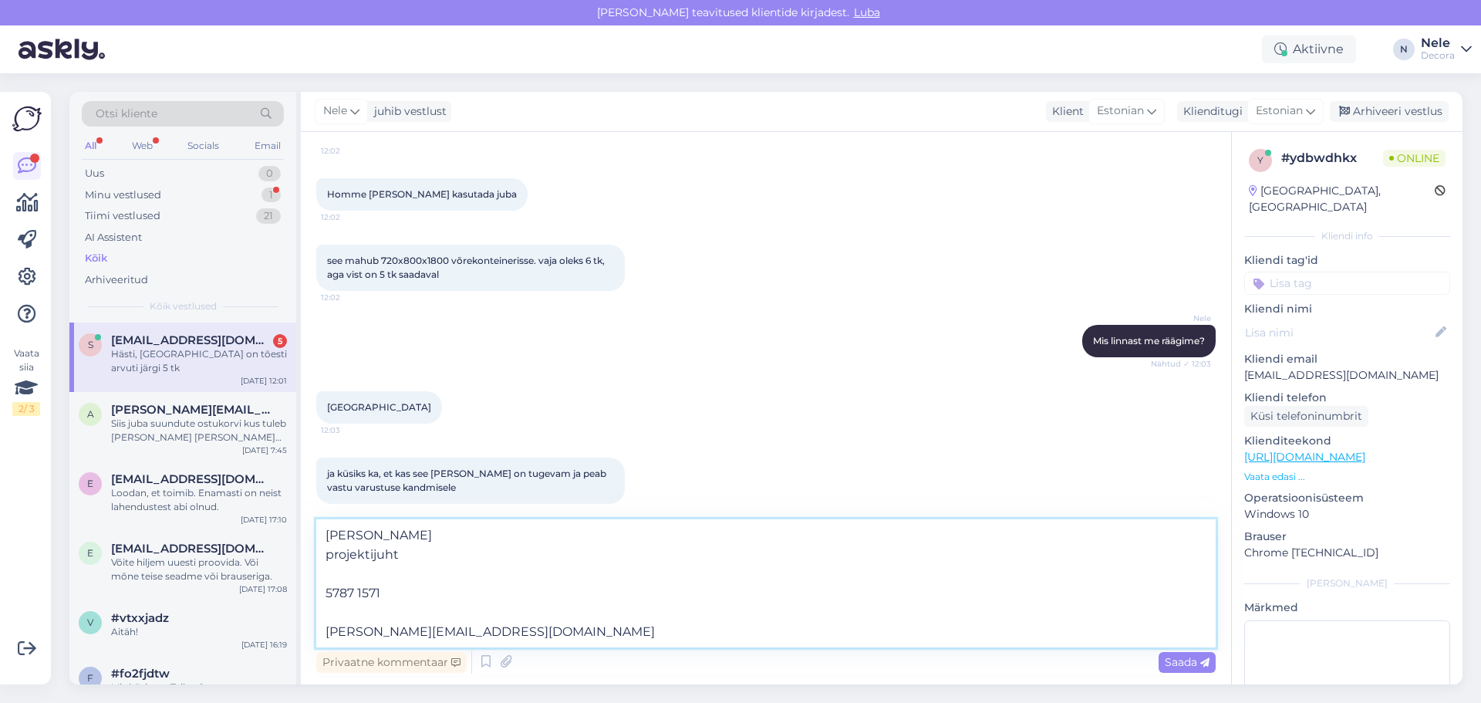
click at [490, 540] on textarea "[PERSON_NAME] projektijuht 5787 1571 [PERSON_NAME][EMAIL_ADDRESS][DOMAIN_NAME]" at bounding box center [765, 583] width 899 height 128
click at [517, 544] on textarea "[PERSON_NAME] projektijuht 5787 1571 [PERSON_NAME][EMAIL_ADDRESS][DOMAIN_NAME]" at bounding box center [765, 592] width 899 height 109
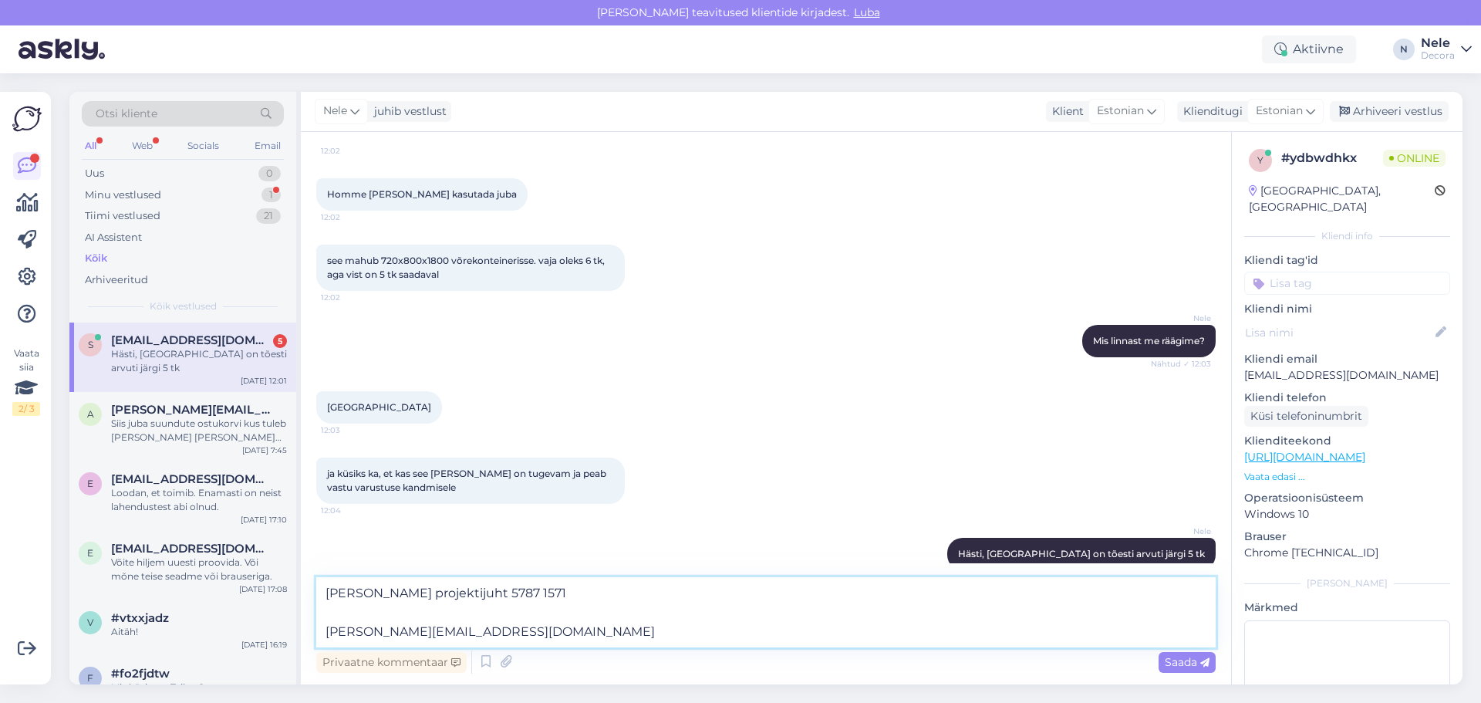
click at [615, 603] on textarea "[PERSON_NAME] projektijuht 5787 1571 [PERSON_NAME][EMAIL_ADDRESS][DOMAIN_NAME]" at bounding box center [765, 612] width 899 height 70
click at [615, 598] on textarea "[PERSON_NAME] projektijuht 5787 1571 [PERSON_NAME][EMAIL_ADDRESS][DOMAIN_NAME]" at bounding box center [765, 612] width 899 height 70
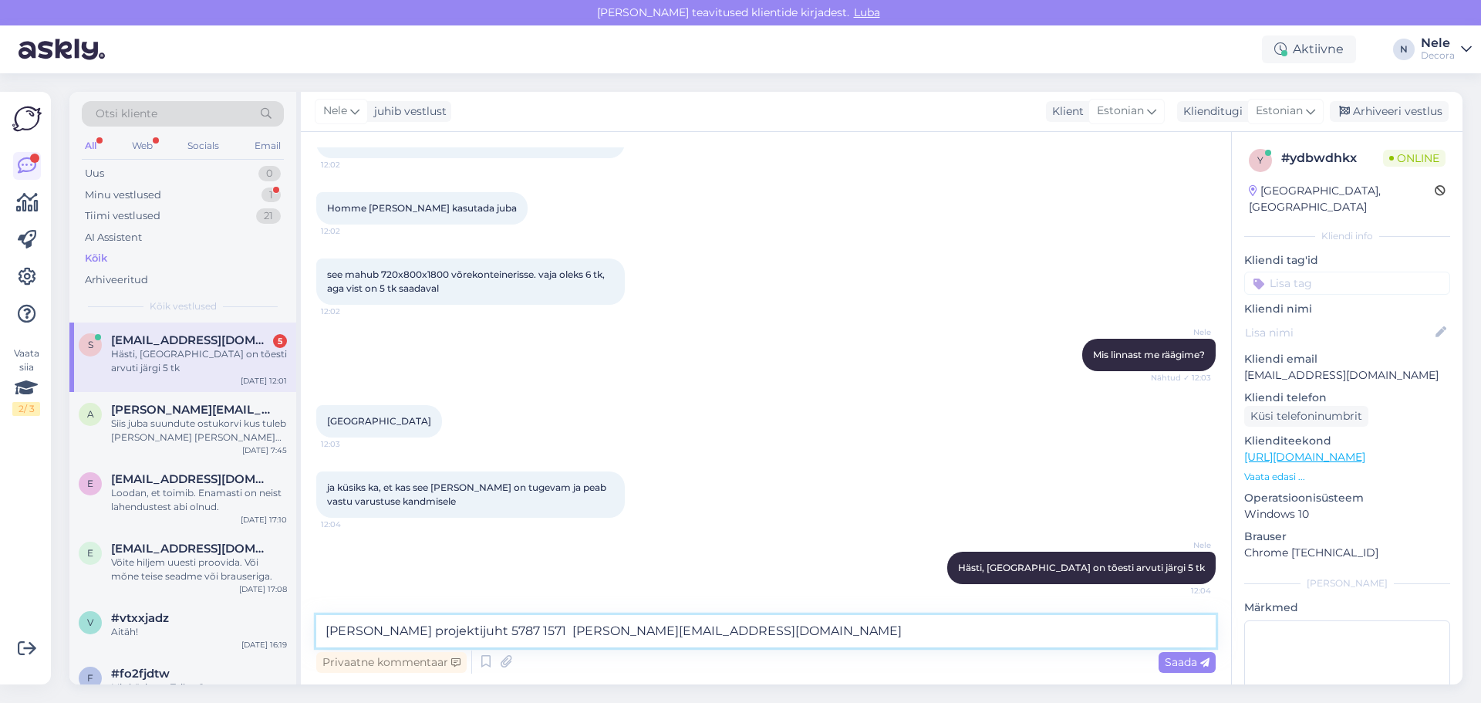
click at [735, 632] on textarea "[PERSON_NAME] projektijuht 5787 1571 [PERSON_NAME][EMAIL_ADDRESS][DOMAIN_NAME]" at bounding box center [765, 631] width 899 height 32
type textarea "[PERSON_NAME] projektijuht 5787 1571 [PERSON_NAME][EMAIL_ADDRESS][DOMAIN_NAME]"
click at [1183, 665] on span "Saada" at bounding box center [1187, 662] width 45 height 14
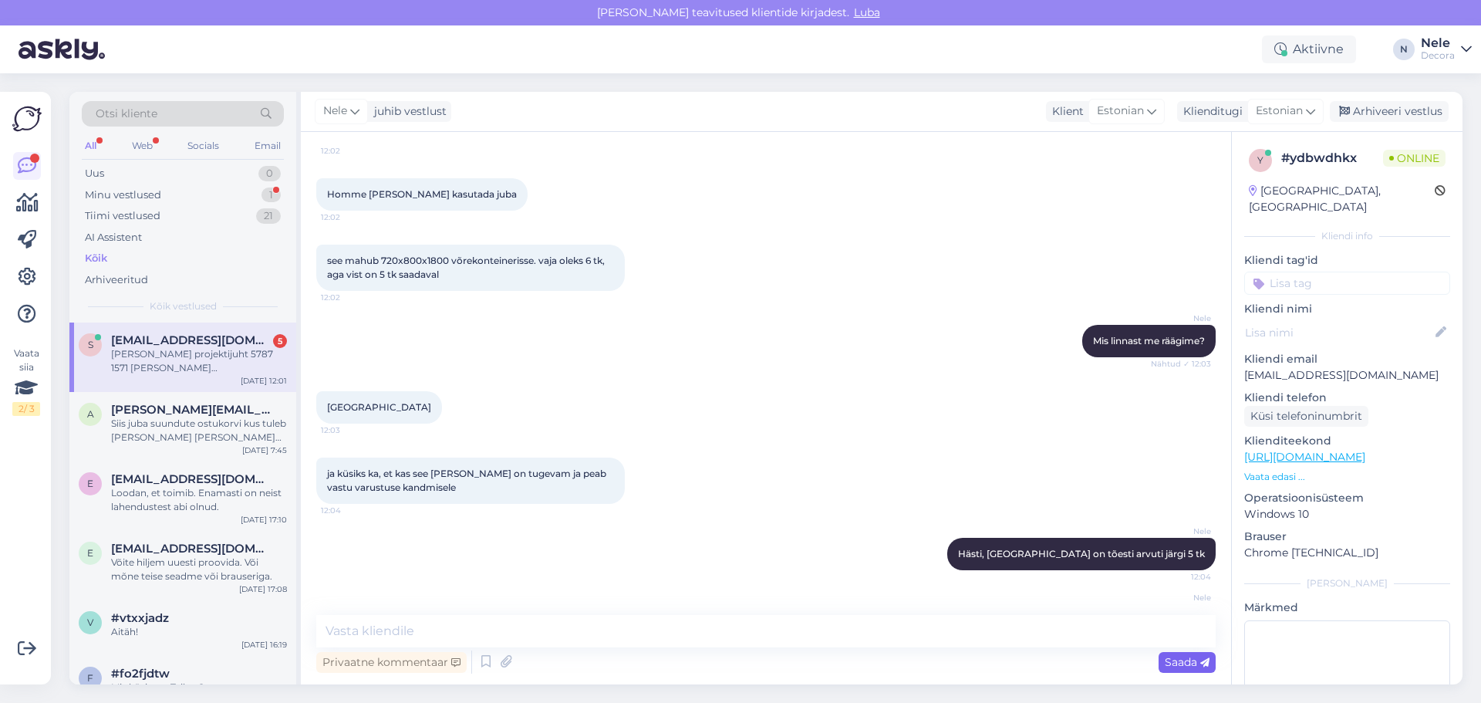
scroll to position [1277, 0]
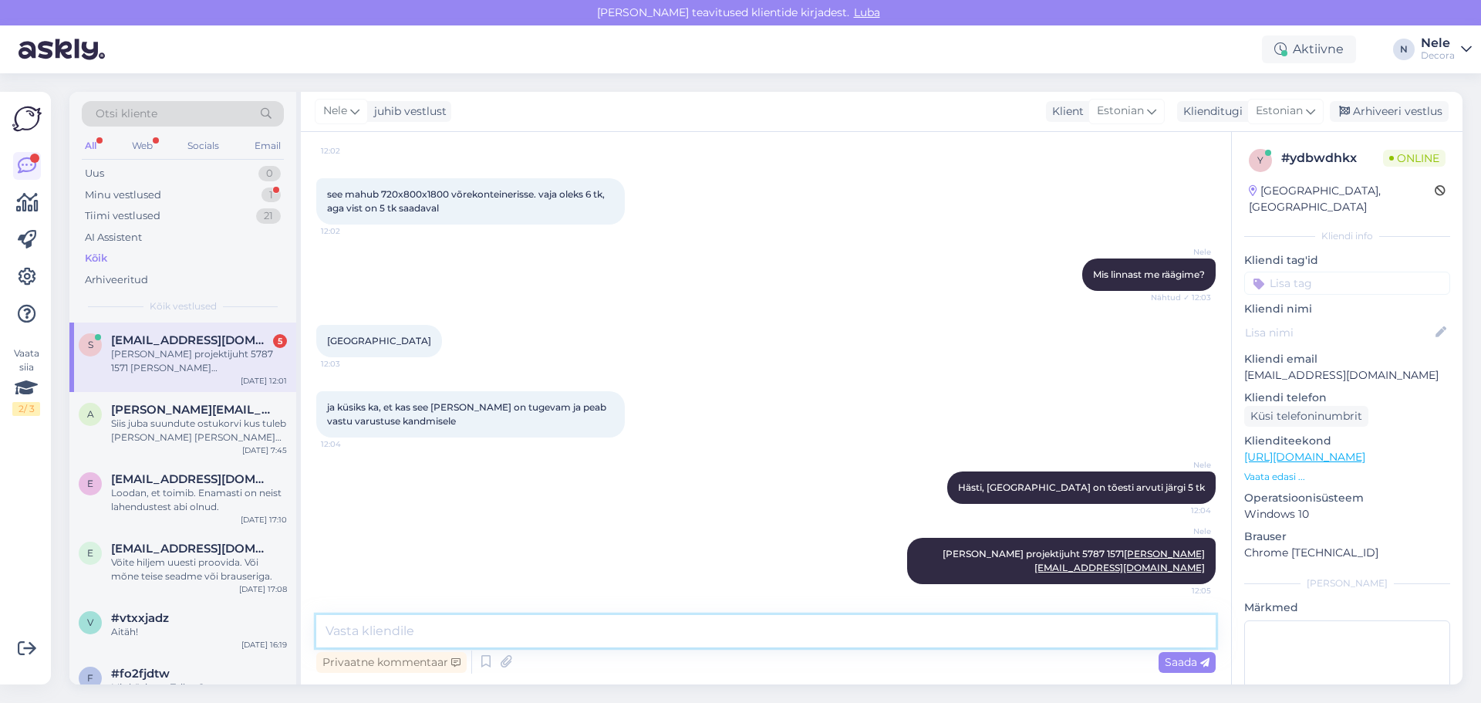
click at [410, 633] on textarea at bounding box center [765, 631] width 899 height 32
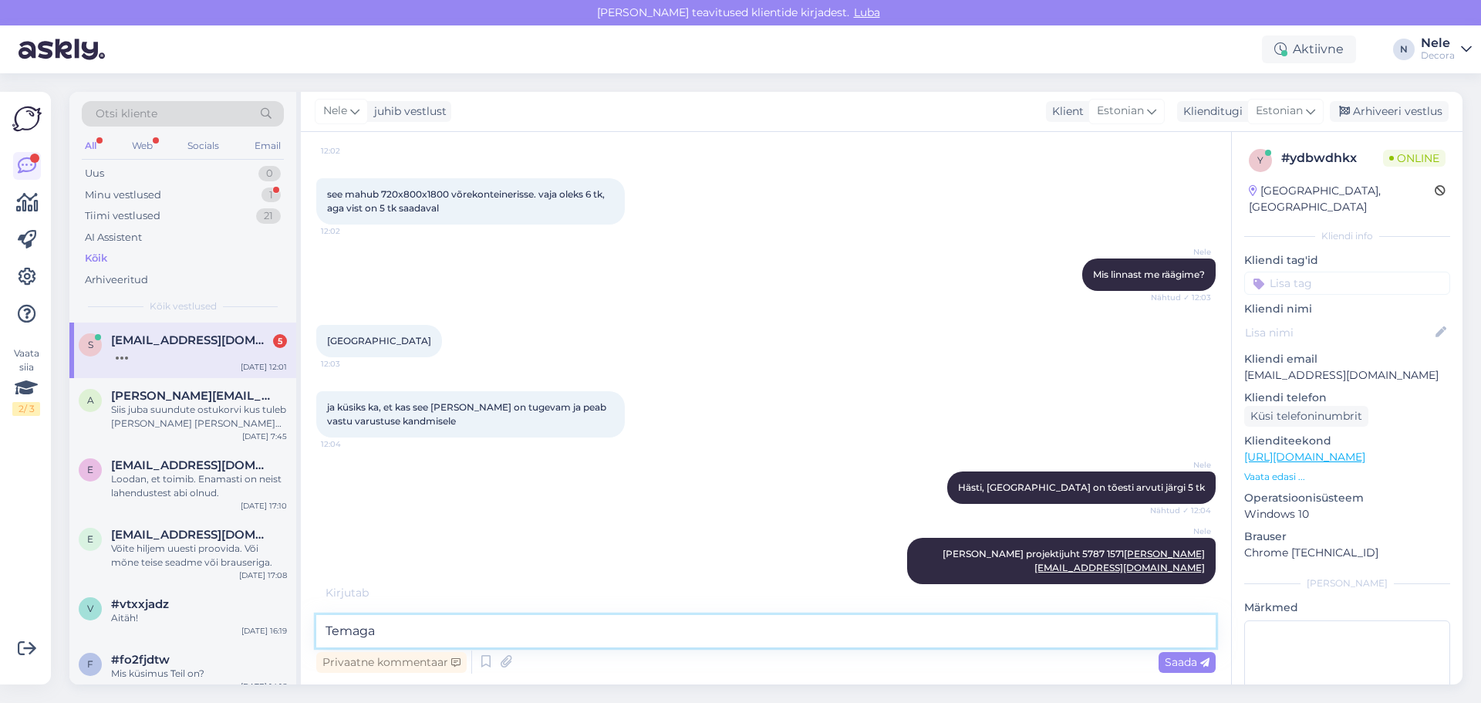
scroll to position [1343, 0]
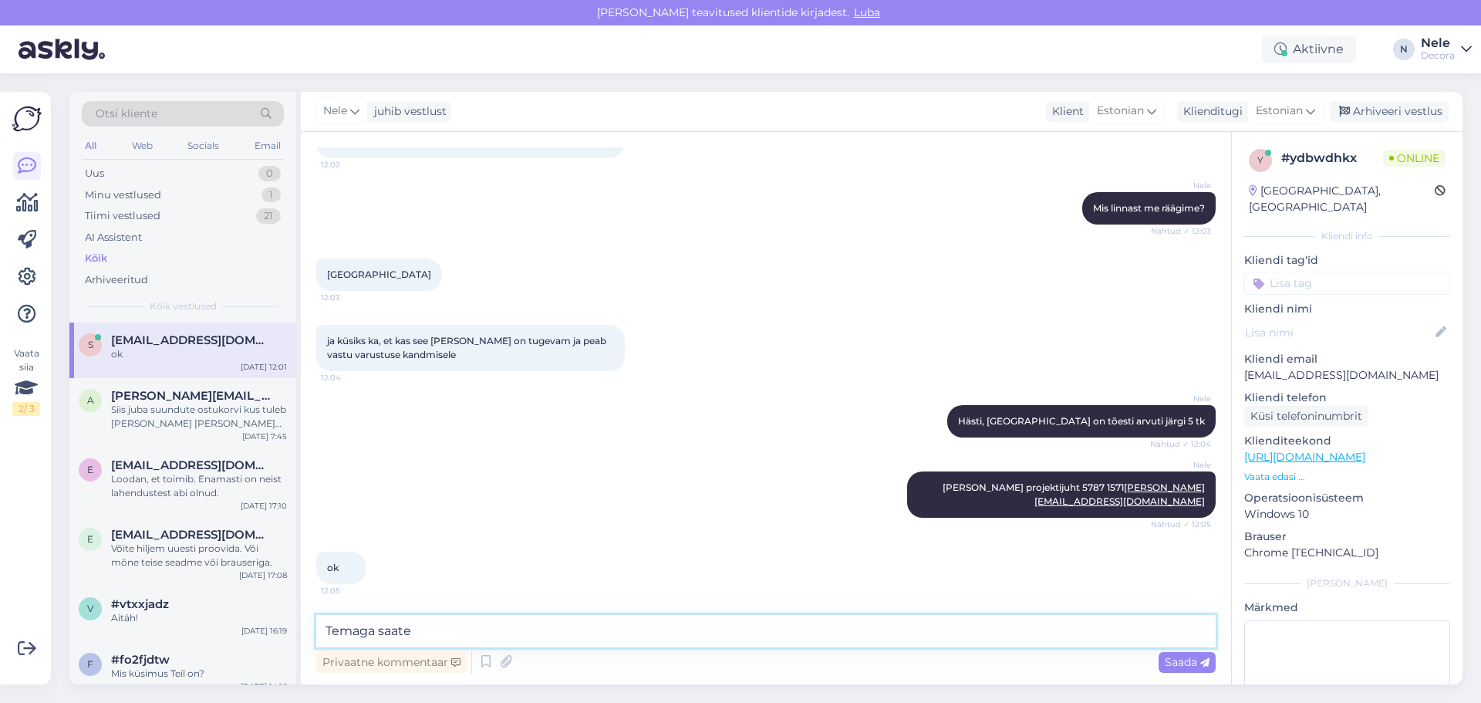
type textarea "Temaga saate"
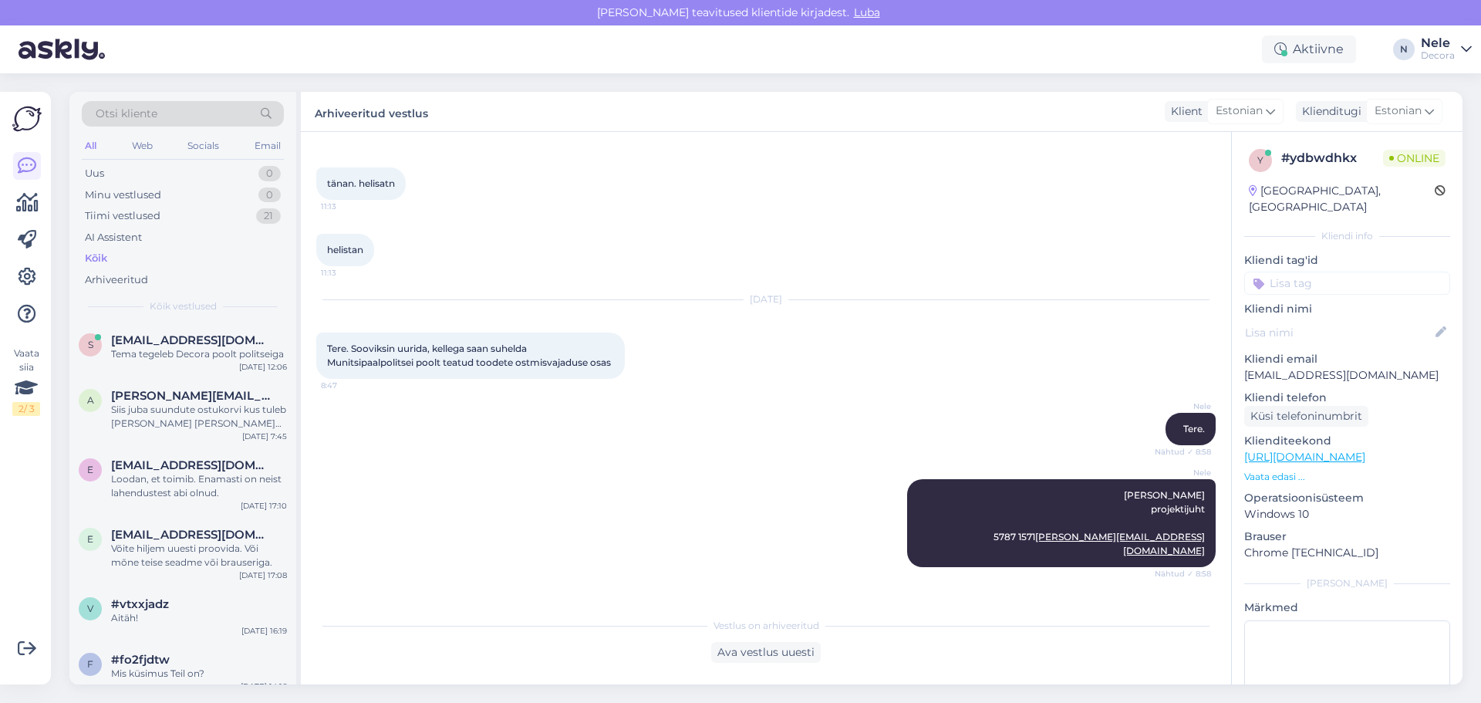
scroll to position [253, 0]
